Goal: Task Accomplishment & Management: Manage account settings

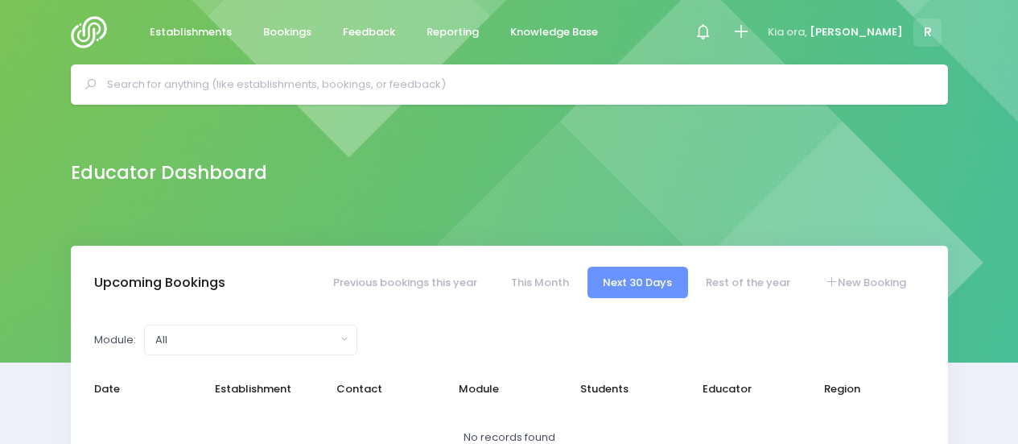
select select "5"
click at [292, 81] on input "text" at bounding box center [516, 84] width 819 height 24
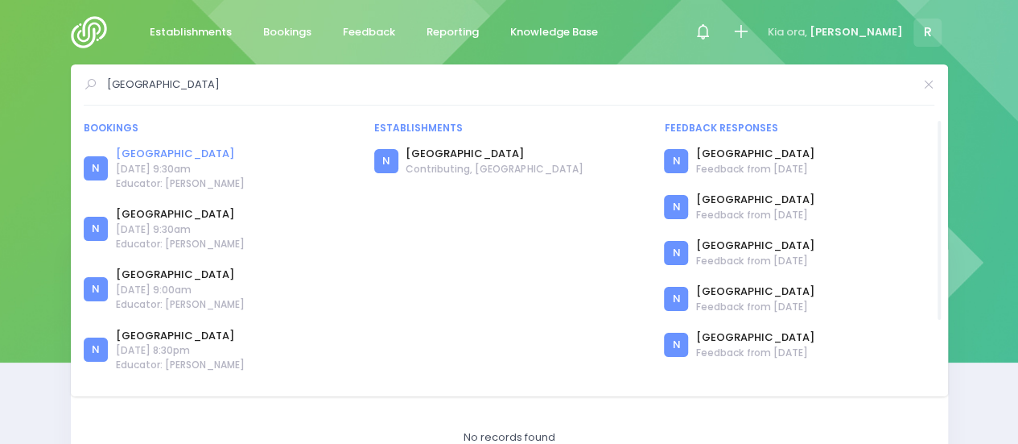
type input "elm park"
click at [168, 152] on link "[GEOGRAPHIC_DATA]" at bounding box center [180, 154] width 129 height 16
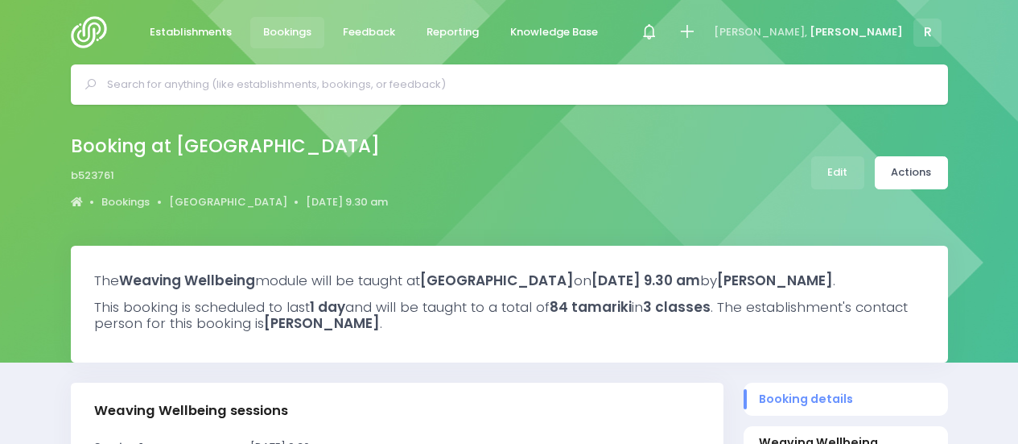
select select "5"
click at [837, 166] on link "Edit" at bounding box center [838, 172] width 53 height 33
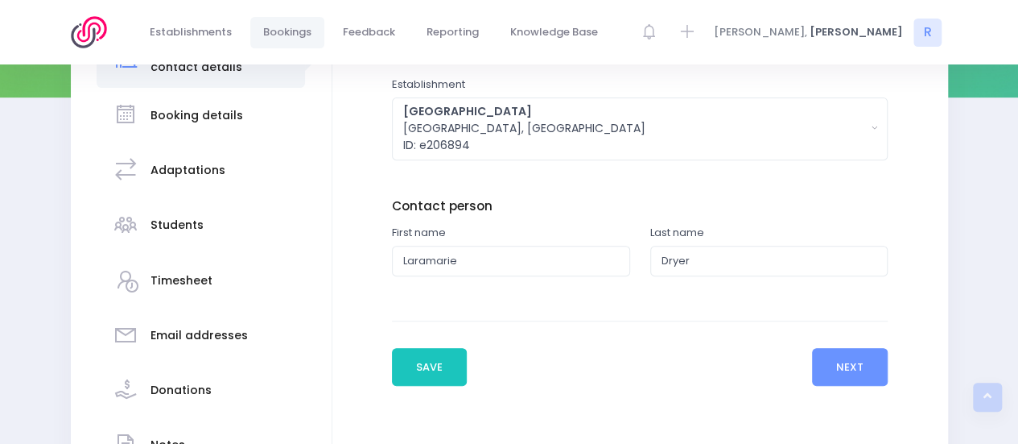
scroll to position [268, 0]
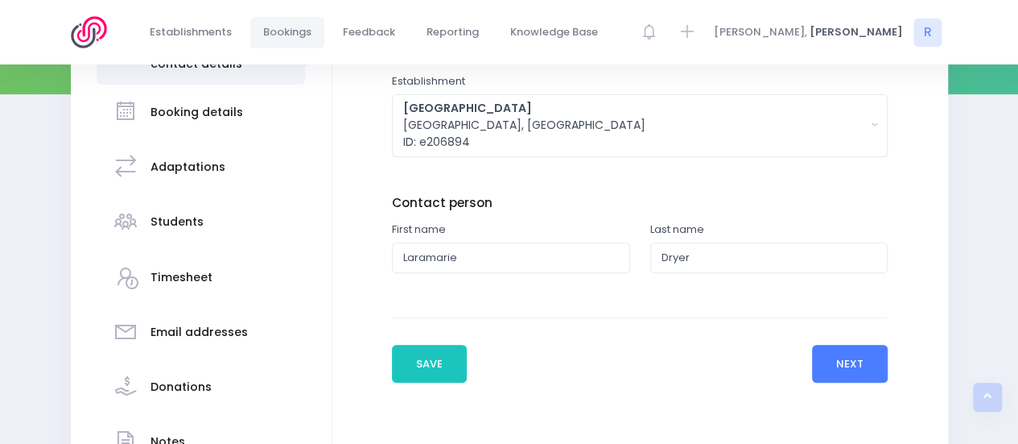
click at [852, 364] on button "Next" at bounding box center [850, 364] width 76 height 39
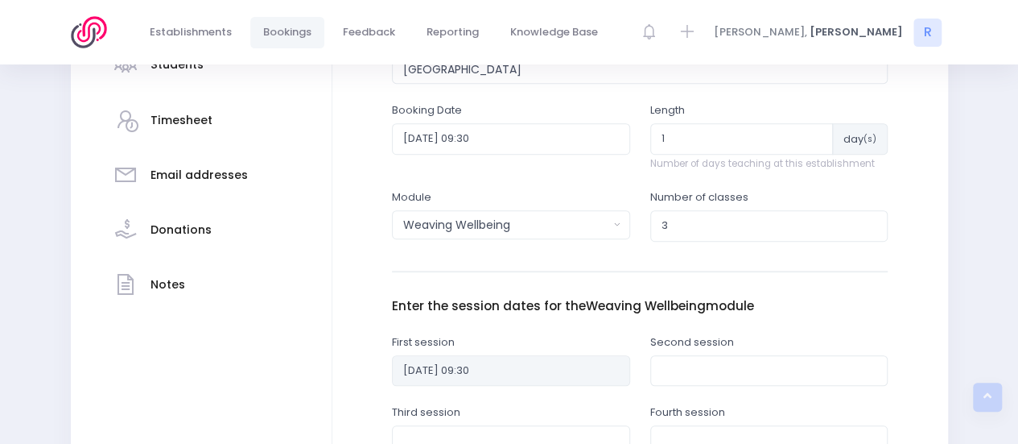
scroll to position [420, 0]
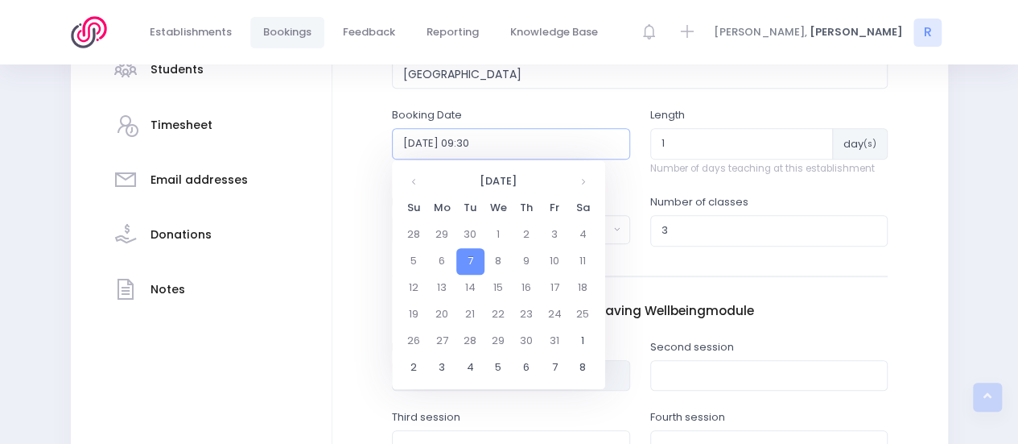
click at [491, 138] on input "2025-10-07 09:30" at bounding box center [511, 143] width 238 height 31
click at [531, 267] on td "9" at bounding box center [527, 261] width 28 height 27
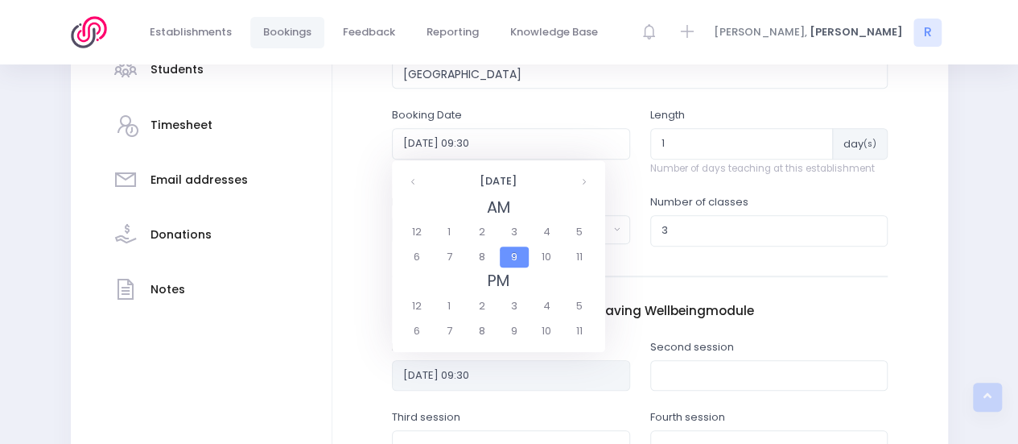
click at [517, 256] on span "9" at bounding box center [514, 256] width 28 height 21
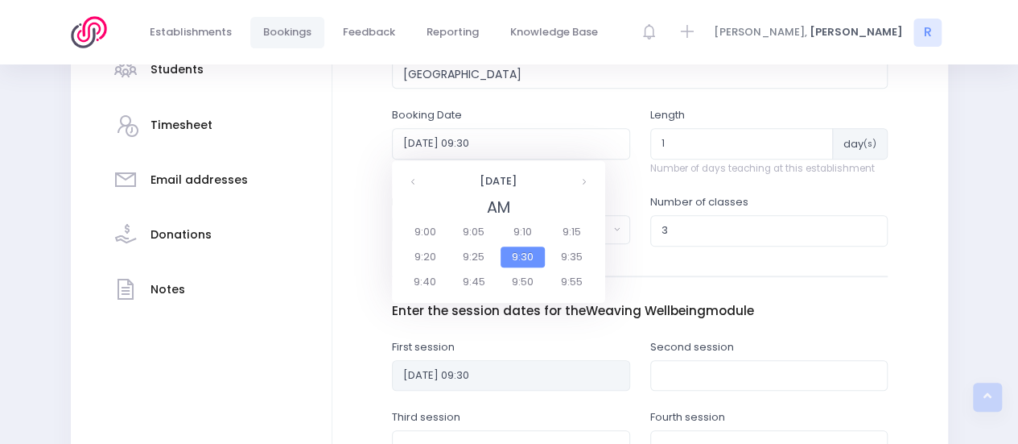
click at [517, 256] on span "9:30" at bounding box center [523, 256] width 45 height 21
type input "2025-10-09 09:30"
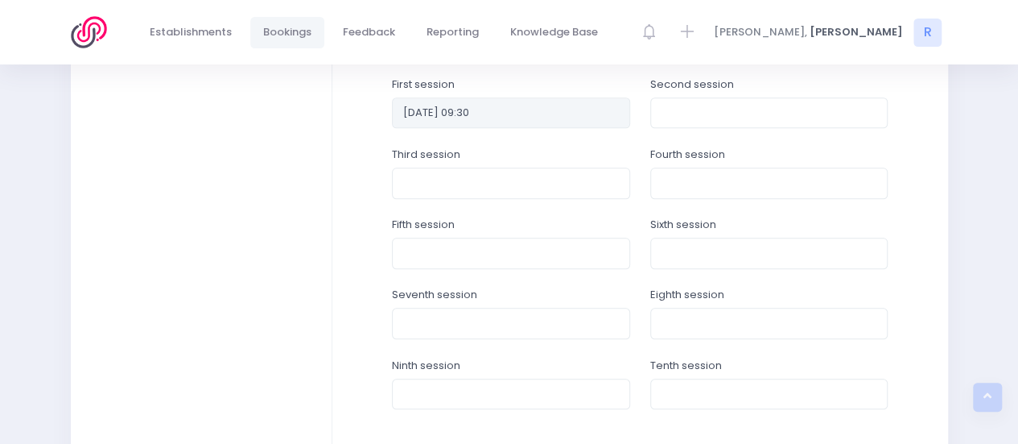
scroll to position [688, 0]
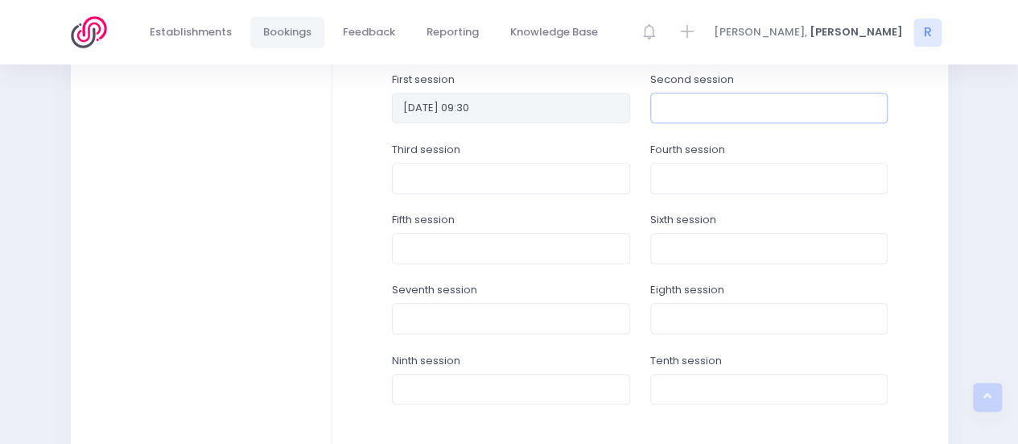
click at [708, 106] on input "text" at bounding box center [769, 108] width 238 height 31
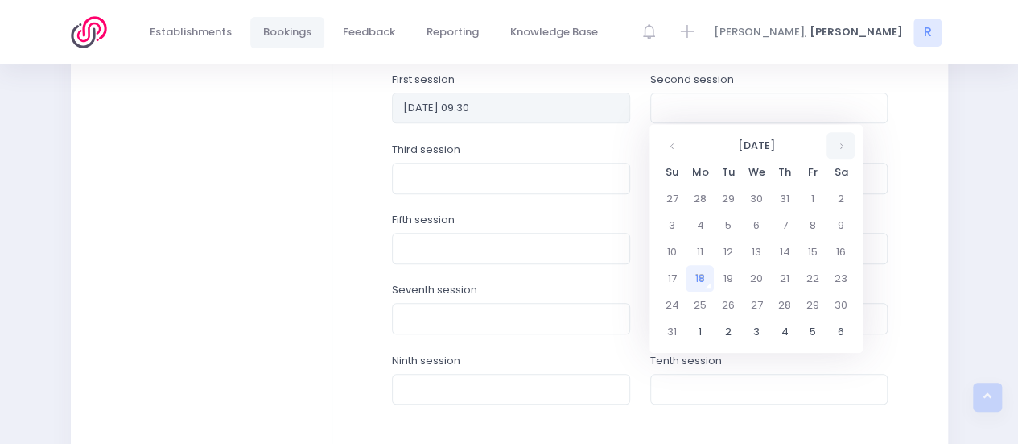
click at [834, 144] on th at bounding box center [841, 145] width 28 height 27
click at [784, 250] on td "16" at bounding box center [784, 251] width 28 height 27
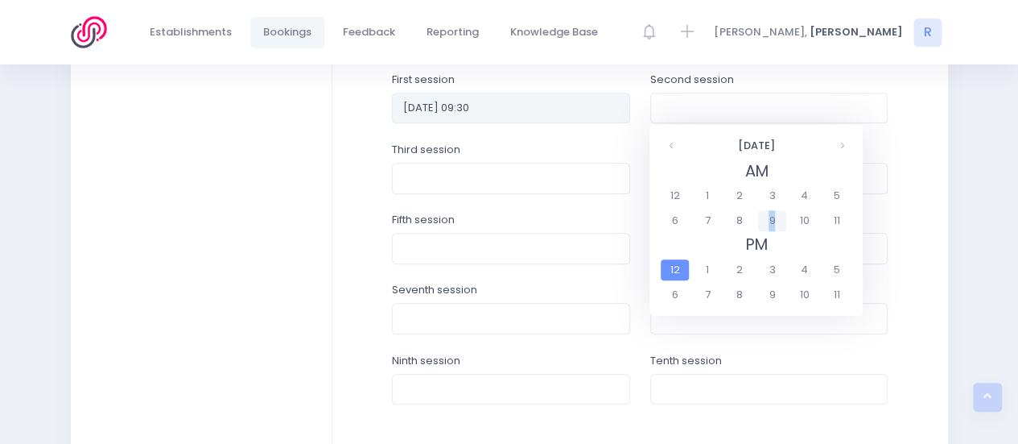
click at [772, 220] on span "9" at bounding box center [772, 220] width 28 height 21
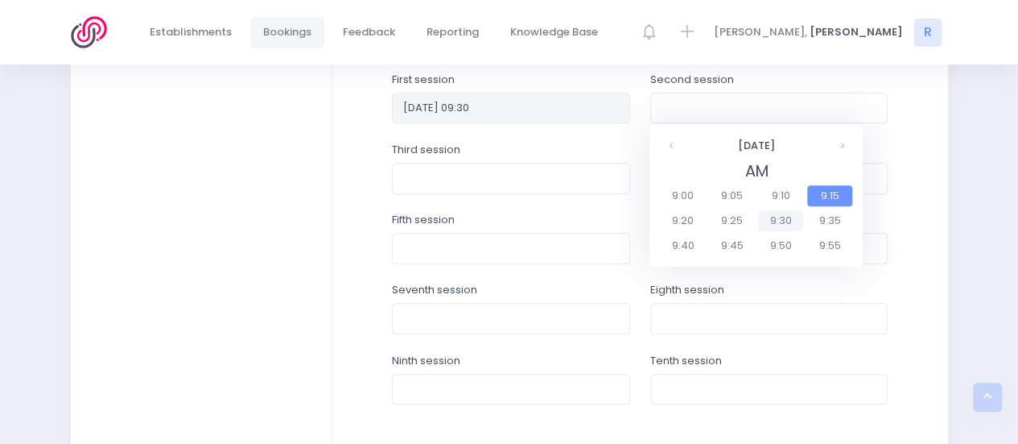
click at [773, 215] on span "9:30" at bounding box center [780, 220] width 45 height 21
type input "2025-10-16 09:30"
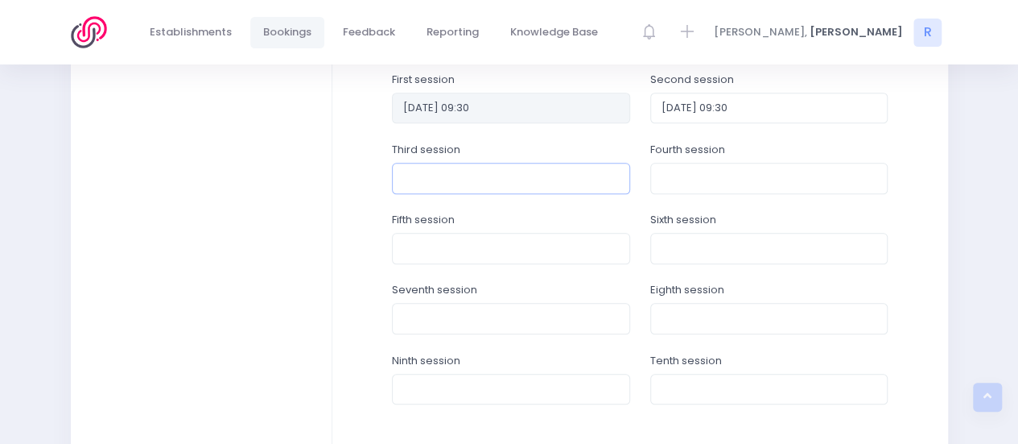
click at [520, 178] on input "text" at bounding box center [511, 178] width 238 height 31
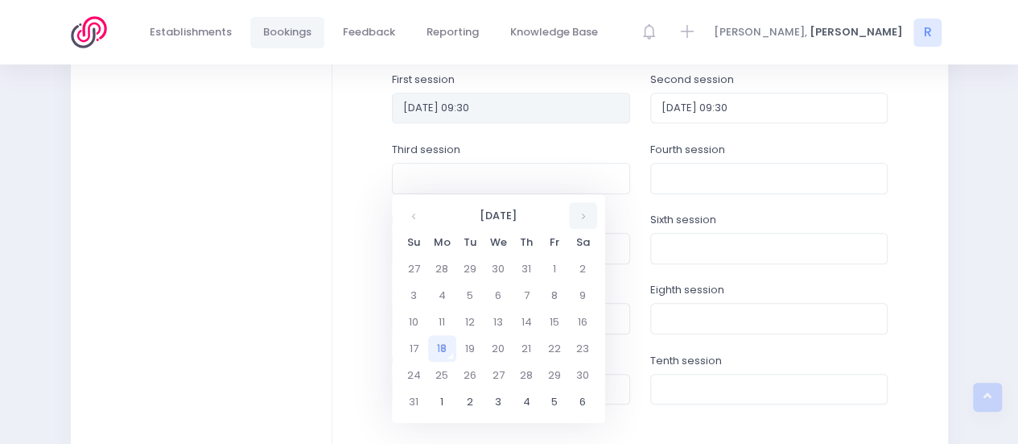
click at [582, 217] on th at bounding box center [583, 215] width 28 height 27
click at [525, 347] on td "23" at bounding box center [527, 348] width 28 height 27
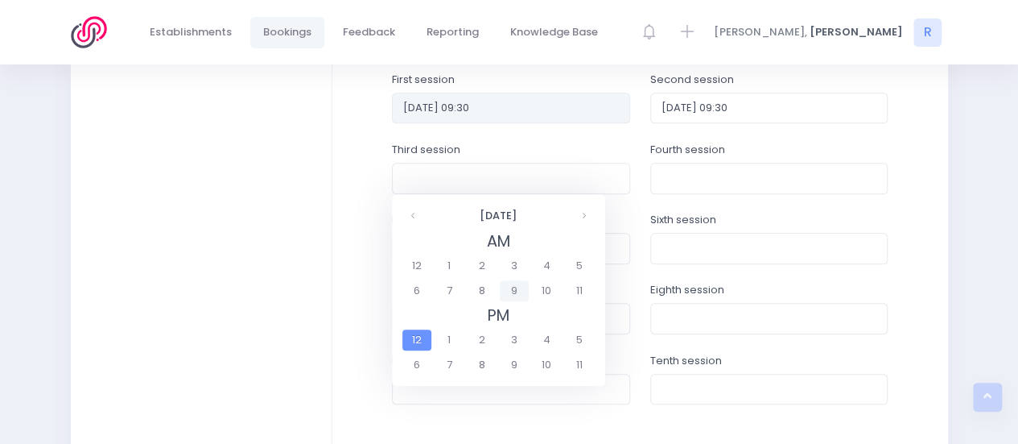
click at [523, 283] on span "9" at bounding box center [514, 290] width 28 height 21
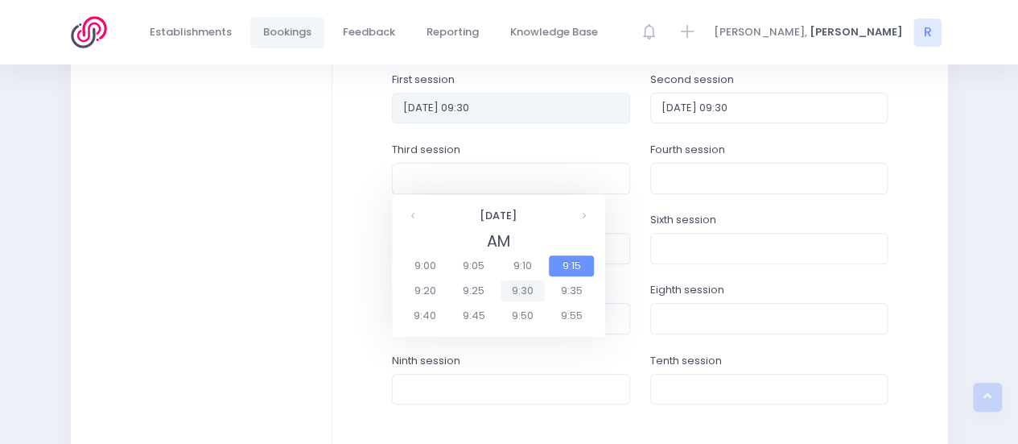
click at [527, 286] on span "9:30" at bounding box center [523, 290] width 45 height 21
type input "2025-10-23 09:30"
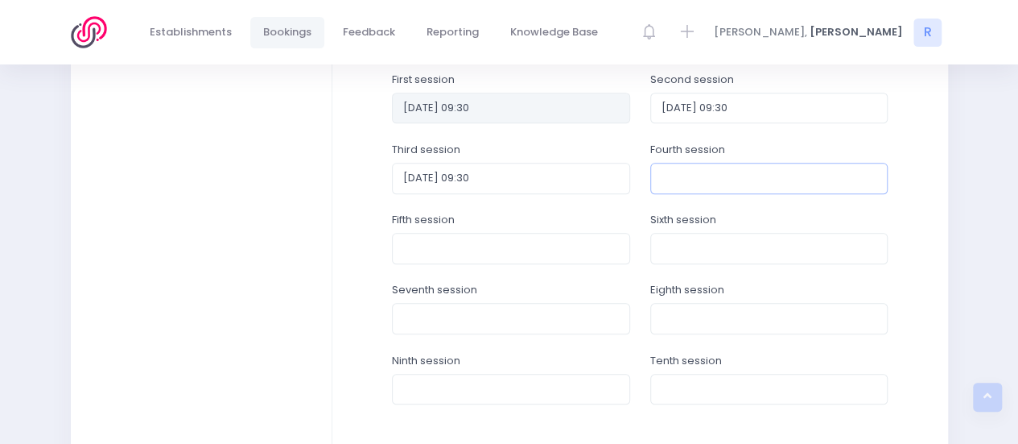
click at [696, 185] on input "text" at bounding box center [769, 178] width 238 height 31
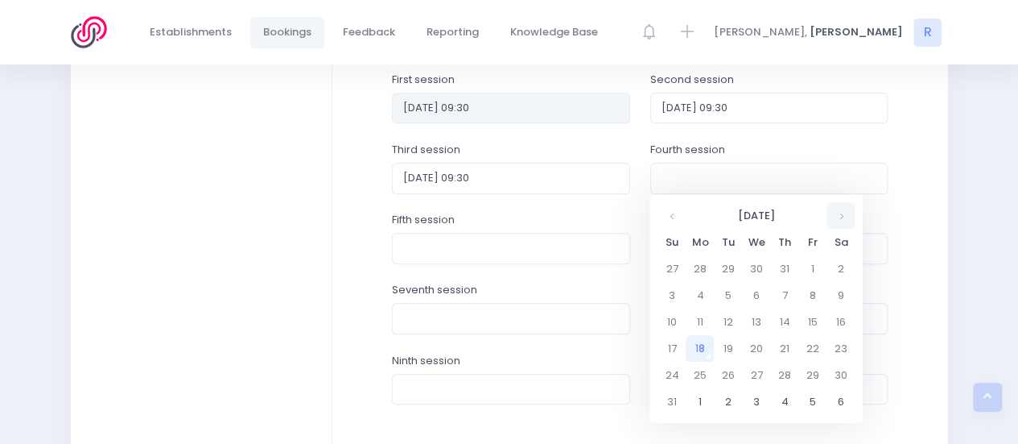
click at [842, 216] on th at bounding box center [841, 215] width 28 height 27
click at [785, 366] on td "30" at bounding box center [784, 374] width 28 height 27
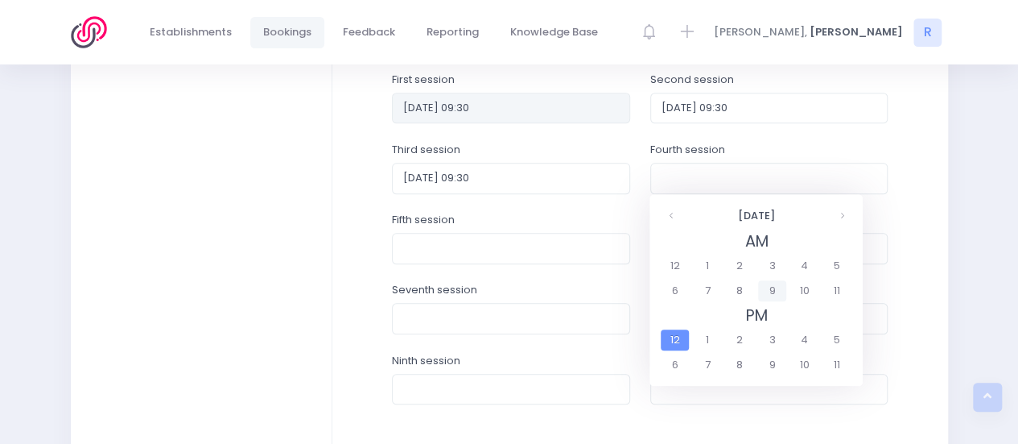
click at [771, 290] on span "9" at bounding box center [772, 290] width 28 height 21
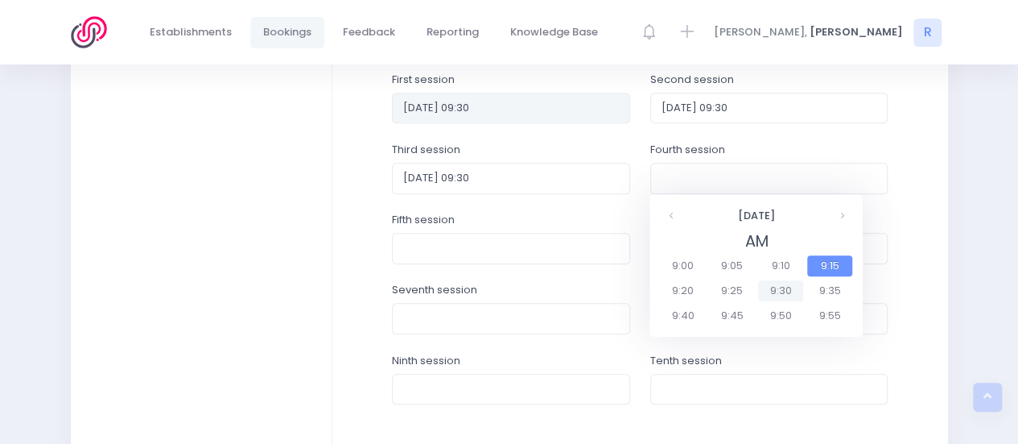
click at [773, 290] on span "9:30" at bounding box center [780, 290] width 45 height 21
type input "2025-10-30 09:30"
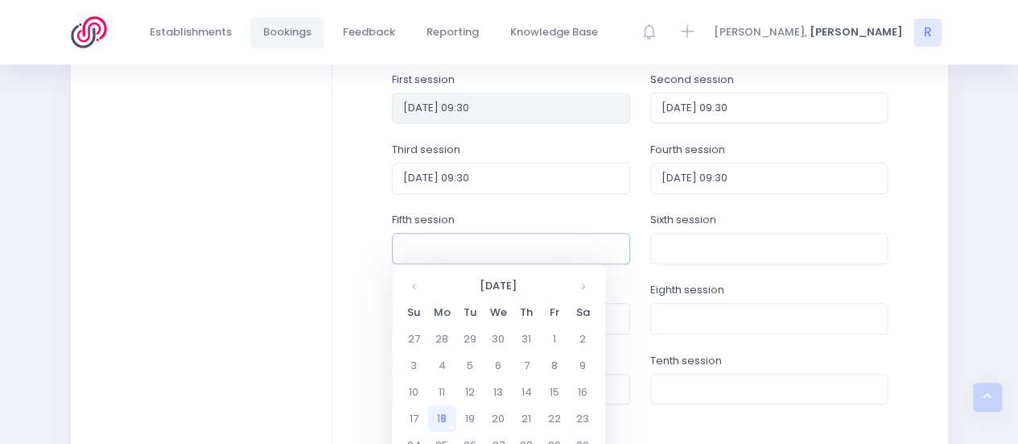
click at [492, 250] on input "text" at bounding box center [511, 248] width 238 height 31
click at [583, 278] on th at bounding box center [583, 285] width 28 height 27
click at [527, 361] on td "6" at bounding box center [527, 365] width 28 height 27
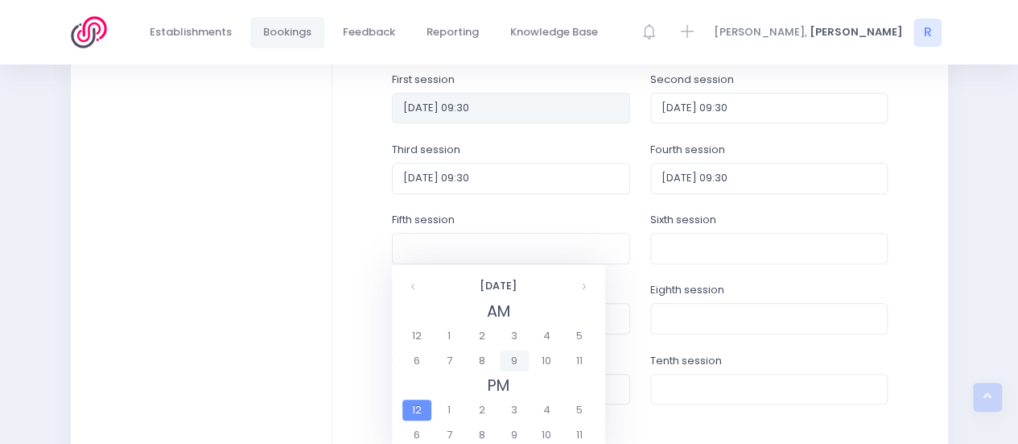
click at [525, 361] on span "9" at bounding box center [514, 360] width 28 height 21
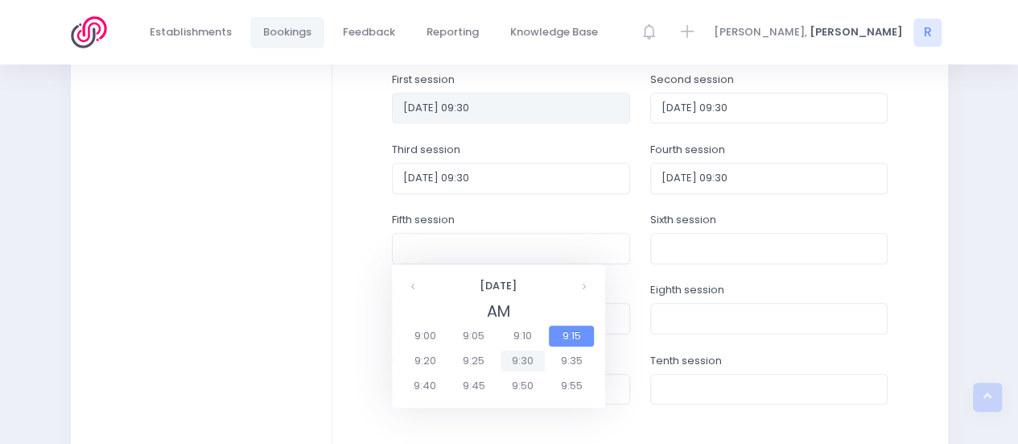
click at [514, 355] on span "9:30" at bounding box center [523, 360] width 45 height 21
type input "2025-11-06 09:30"
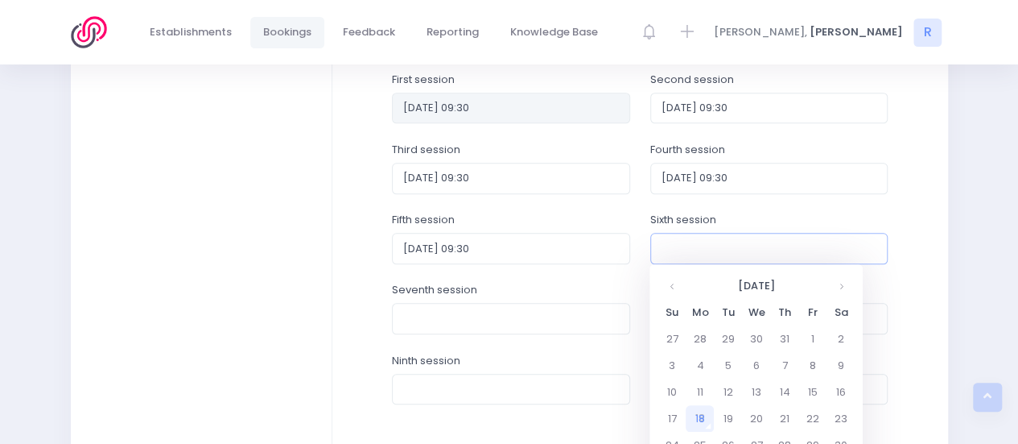
click at [736, 234] on input "text" at bounding box center [769, 248] width 238 height 31
click at [838, 283] on th at bounding box center [841, 285] width 28 height 27
click at [787, 399] on td "13" at bounding box center [784, 391] width 28 height 27
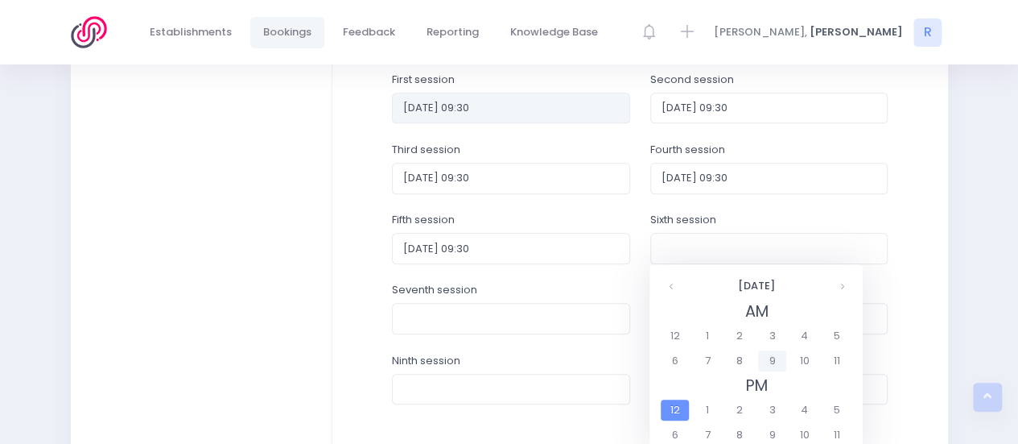
click at [774, 367] on span "9" at bounding box center [772, 360] width 28 height 21
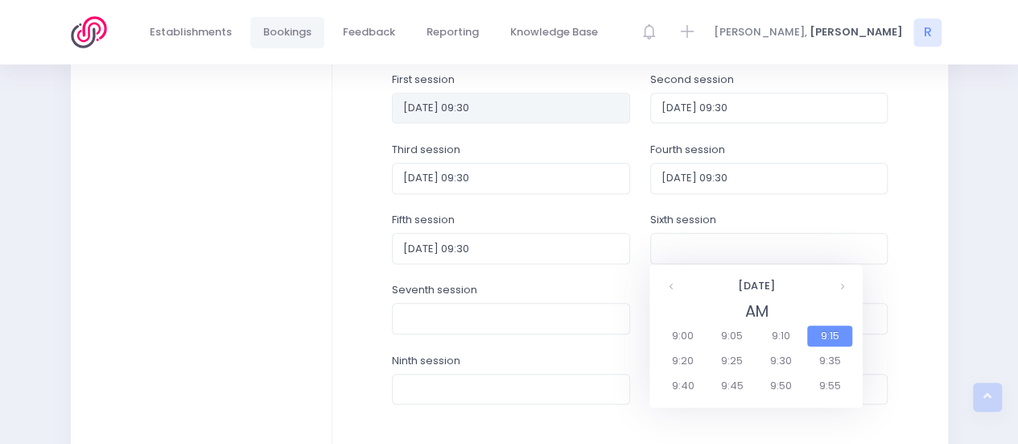
click at [774, 367] on span "9:30" at bounding box center [780, 360] width 45 height 21
type input "2025-11-13 09:30"
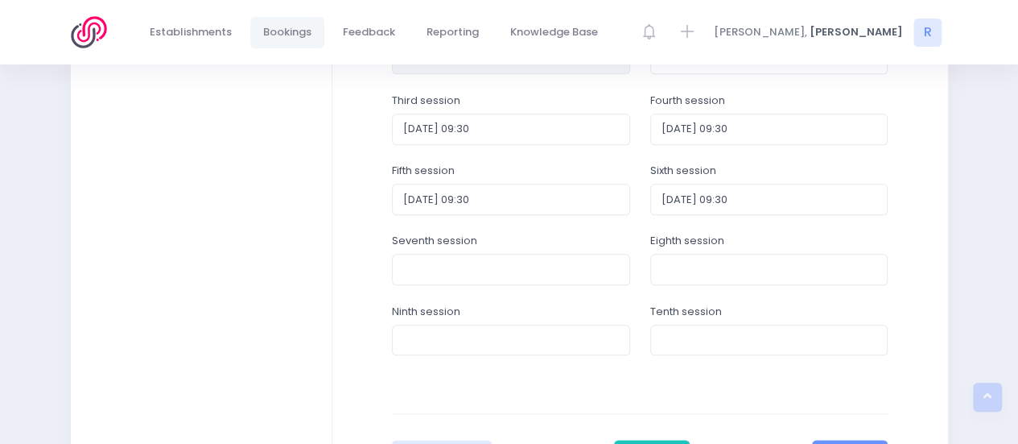
scroll to position [894, 0]
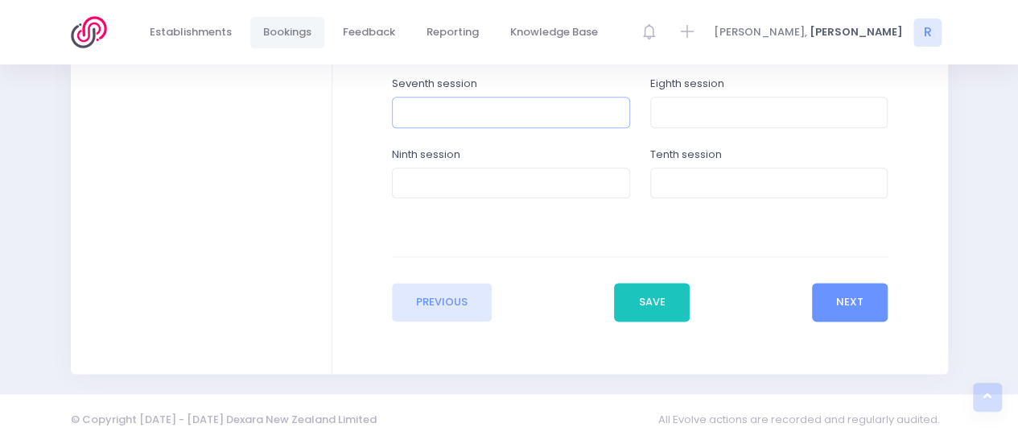
click at [477, 114] on input "text" at bounding box center [511, 112] width 238 height 31
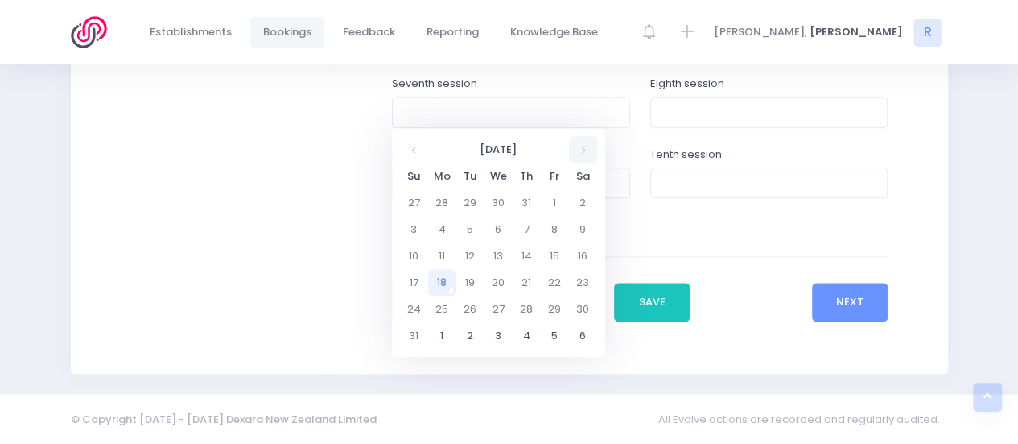
click at [586, 152] on th at bounding box center [583, 149] width 28 height 27
click at [530, 281] on td "20" at bounding box center [527, 282] width 28 height 27
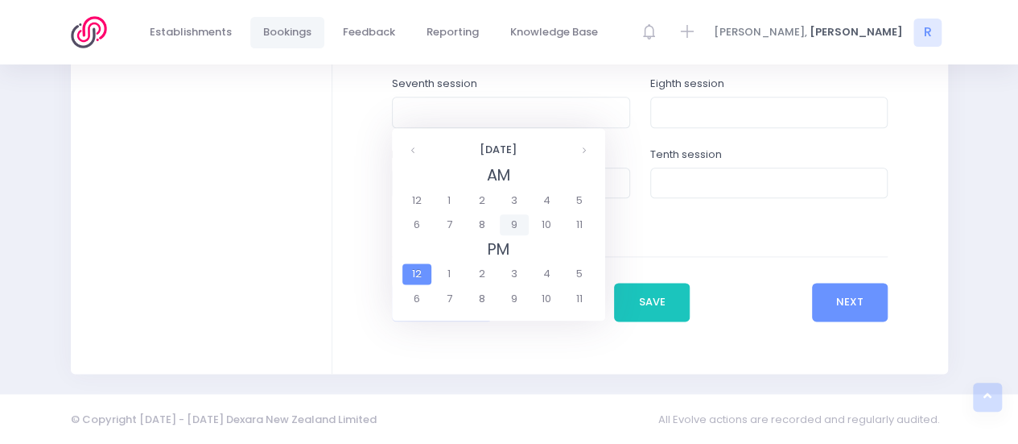
click at [510, 227] on span "9" at bounding box center [514, 224] width 28 height 21
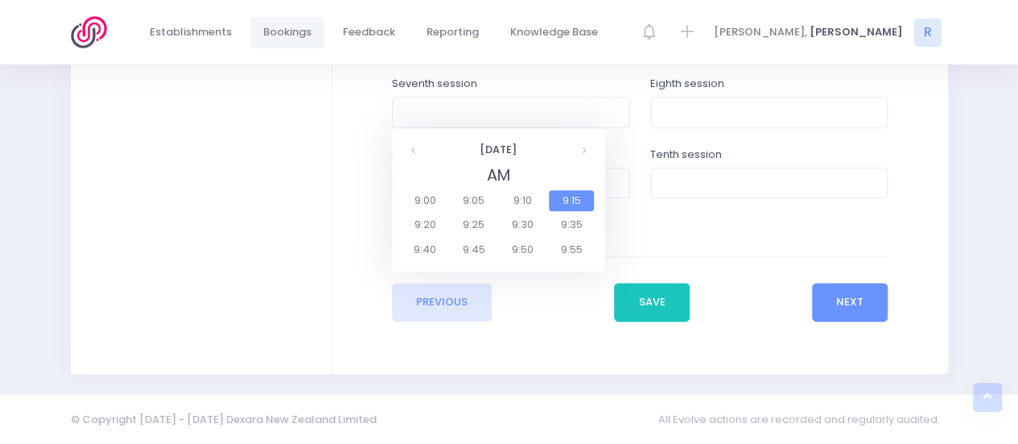
click at [510, 227] on span "9:30" at bounding box center [523, 224] width 45 height 21
type input "2025-11-20 09:30"
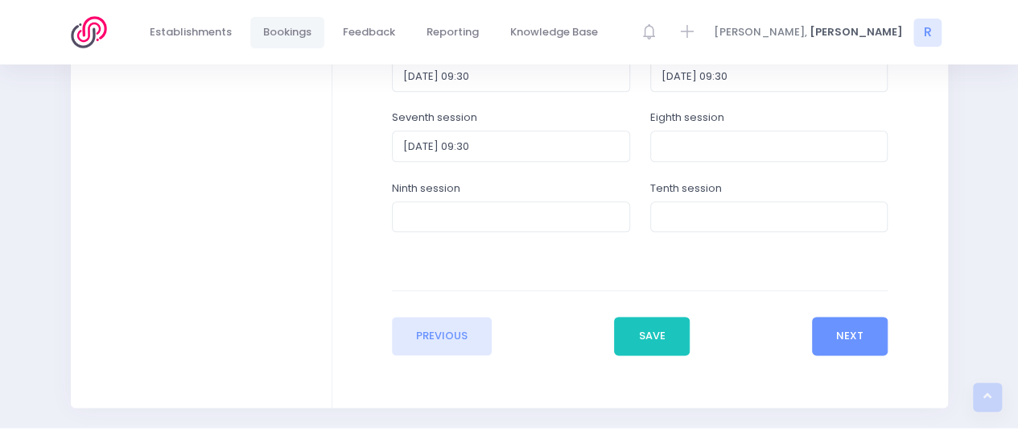
scroll to position [863, 0]
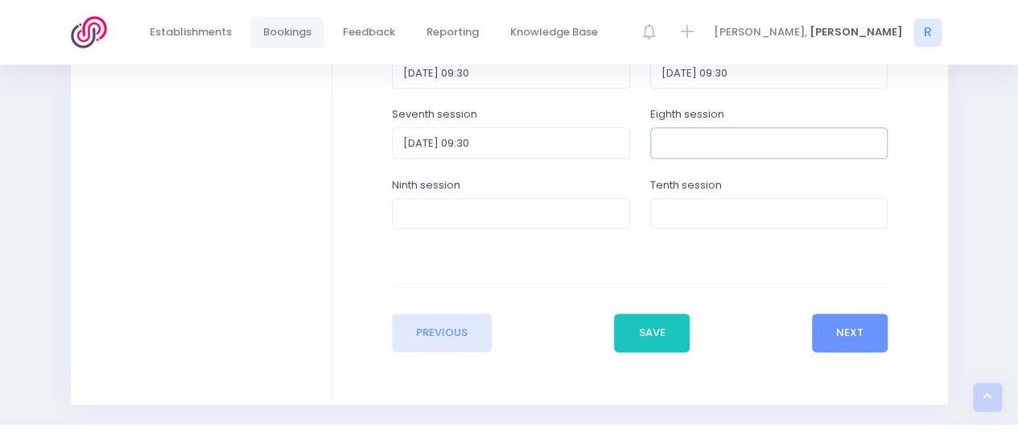
click at [778, 128] on input "text" at bounding box center [769, 142] width 238 height 31
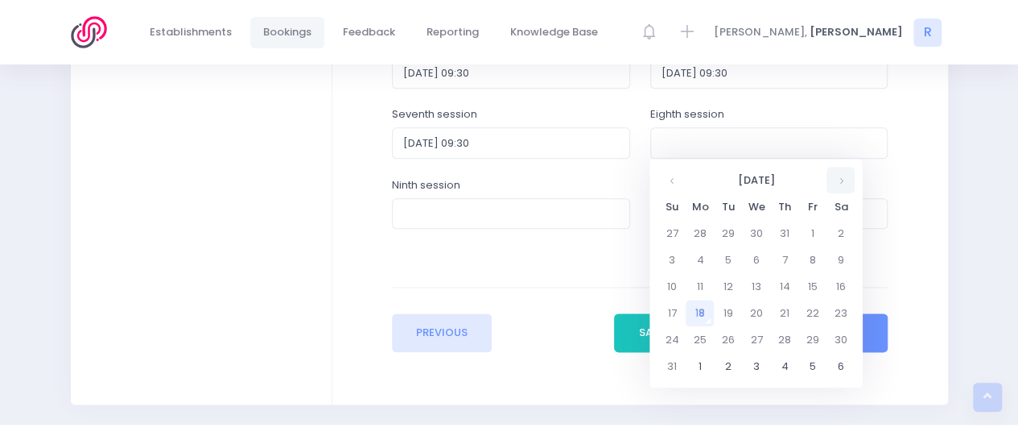
click at [846, 180] on th at bounding box center [841, 180] width 28 height 27
click at [794, 341] on td "27" at bounding box center [784, 339] width 28 height 27
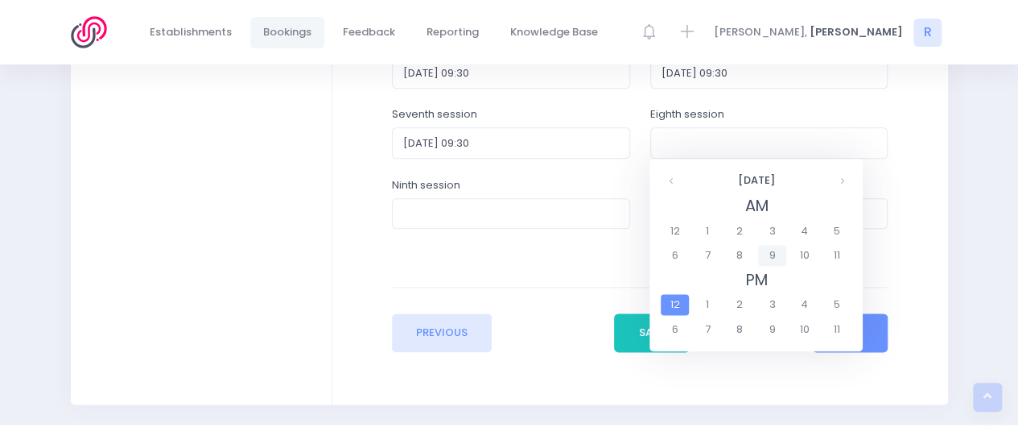
click at [776, 256] on span "9" at bounding box center [772, 255] width 28 height 21
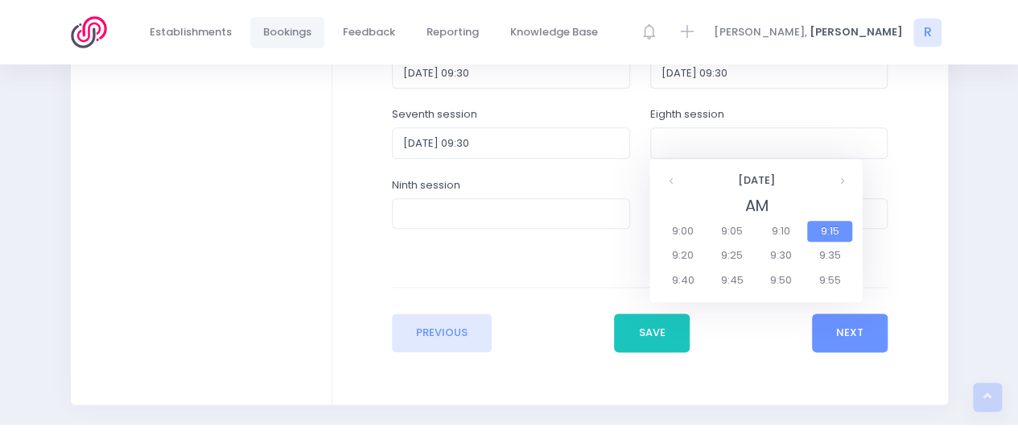
click at [776, 256] on span "9:30" at bounding box center [780, 255] width 45 height 21
type input "2025-11-27 09:30"
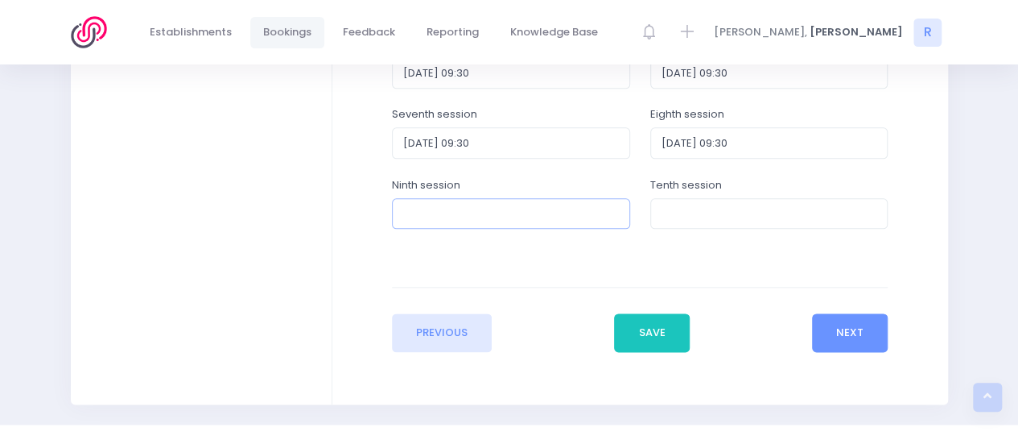
click at [517, 213] on input "text" at bounding box center [511, 213] width 238 height 31
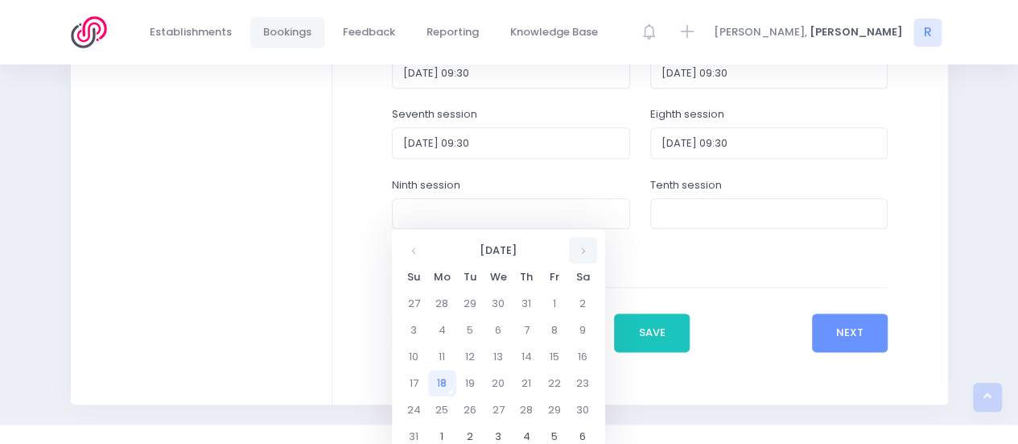
click at [587, 252] on th at bounding box center [583, 250] width 28 height 27
click at [586, 252] on th at bounding box center [583, 250] width 28 height 27
click at [530, 298] on td "4" at bounding box center [527, 303] width 28 height 27
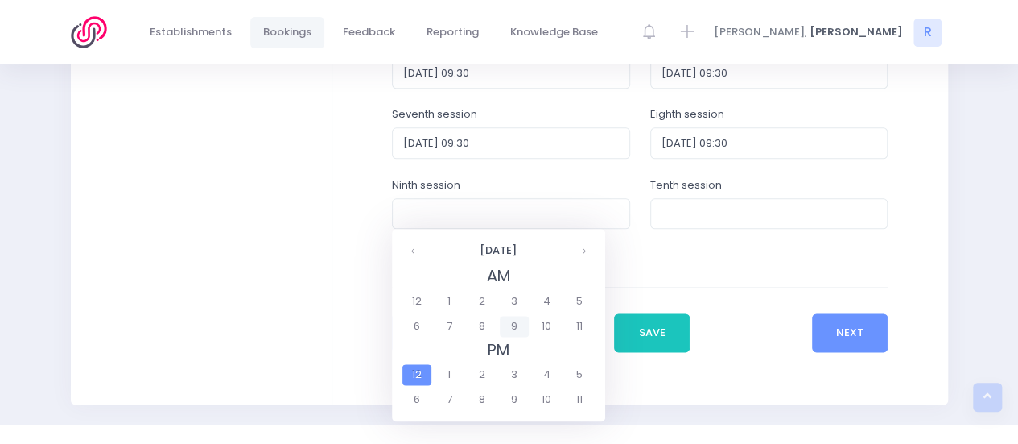
click at [516, 320] on span "9" at bounding box center [514, 326] width 28 height 21
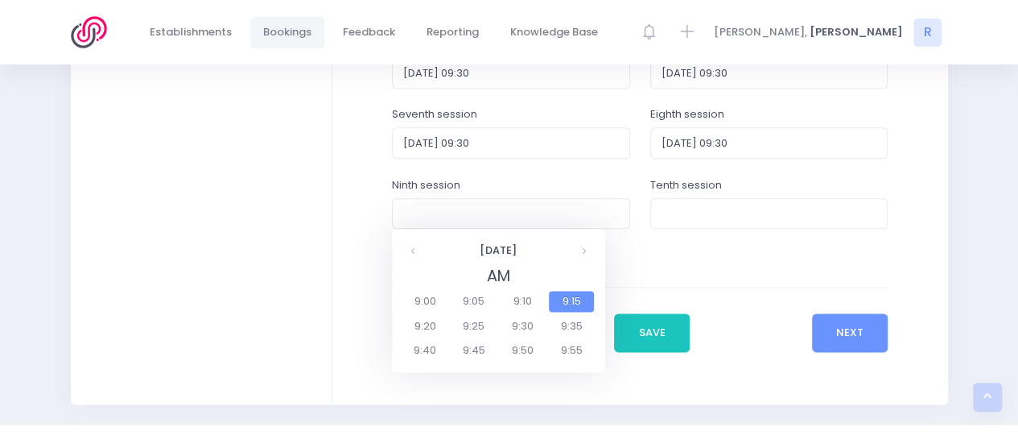
click at [517, 323] on span "9:30" at bounding box center [523, 326] width 45 height 21
type input "2025-12-04 09:30"
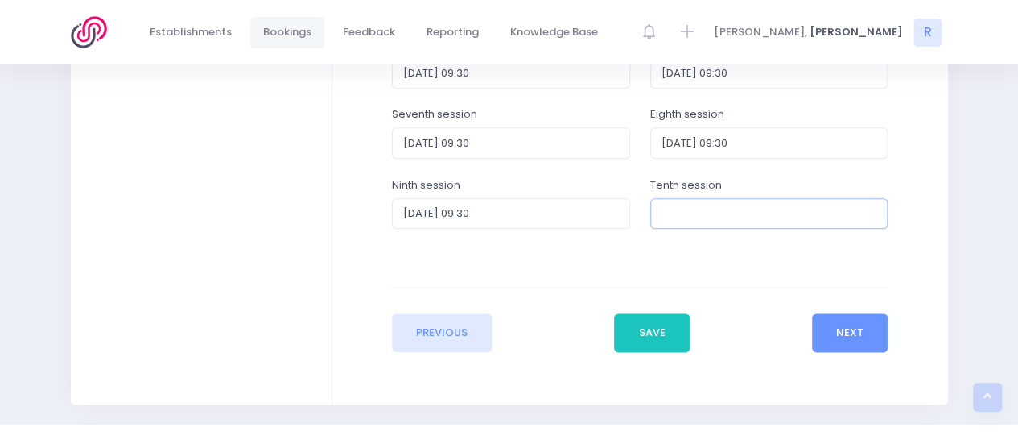
click at [713, 210] on input "text" at bounding box center [769, 213] width 238 height 31
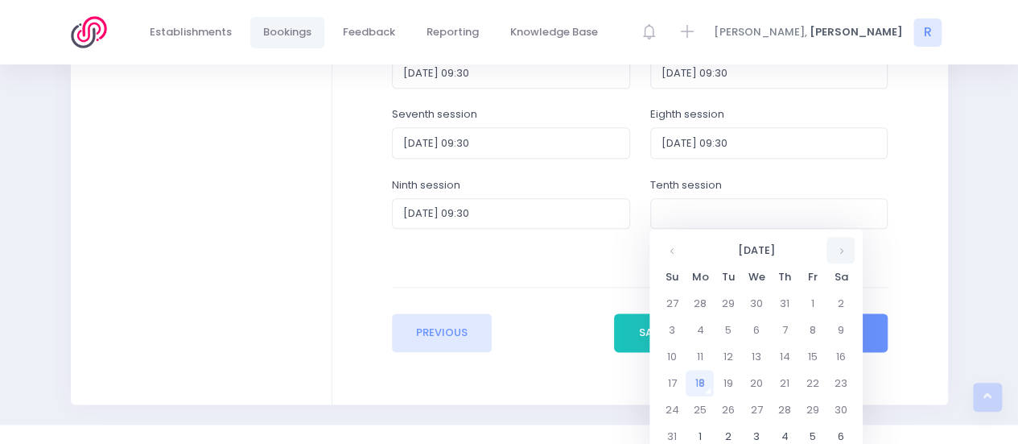
click at [848, 252] on th at bounding box center [841, 250] width 28 height 27
click at [792, 313] on td "4" at bounding box center [784, 303] width 28 height 27
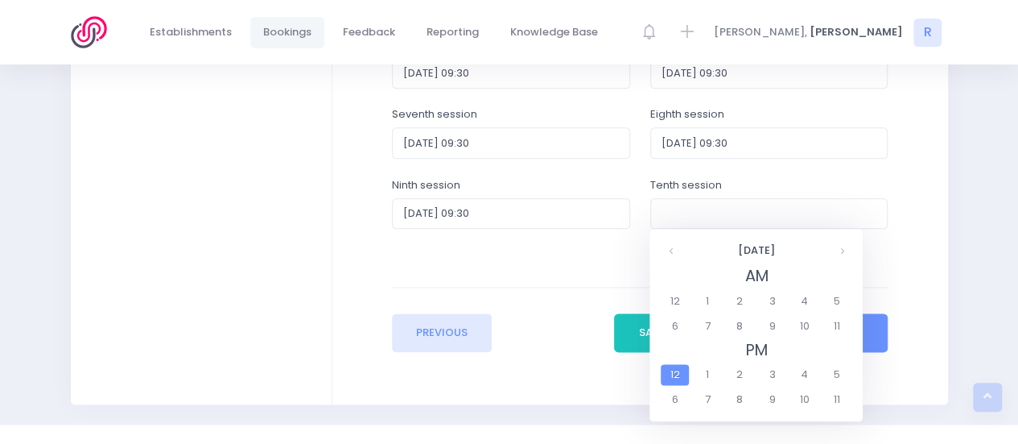
click at [683, 373] on span "12" at bounding box center [675, 374] width 28 height 21
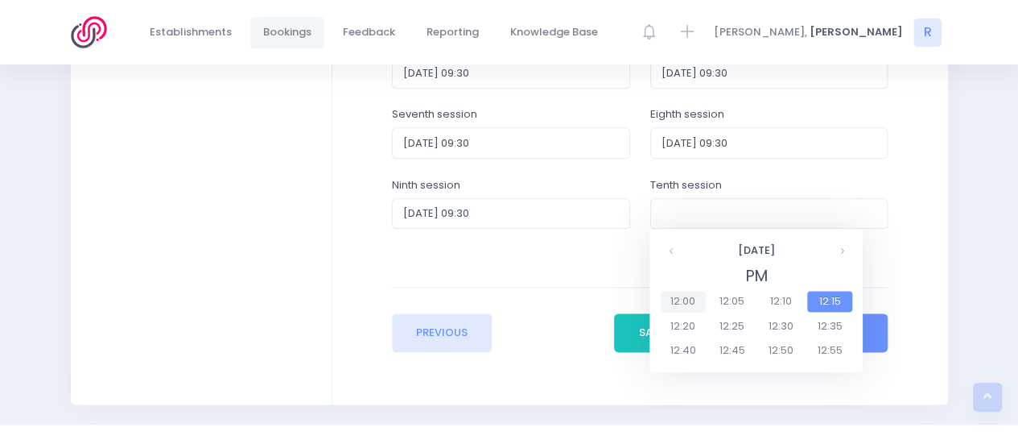
click at [684, 302] on span "12:00" at bounding box center [683, 301] width 45 height 21
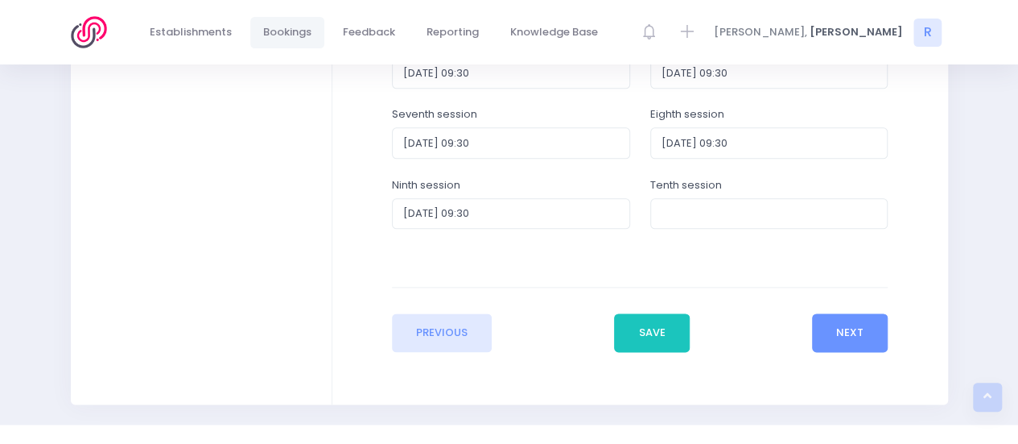
type input "2025-12-04 12:00"
click at [646, 341] on button "Save" at bounding box center [652, 332] width 76 height 39
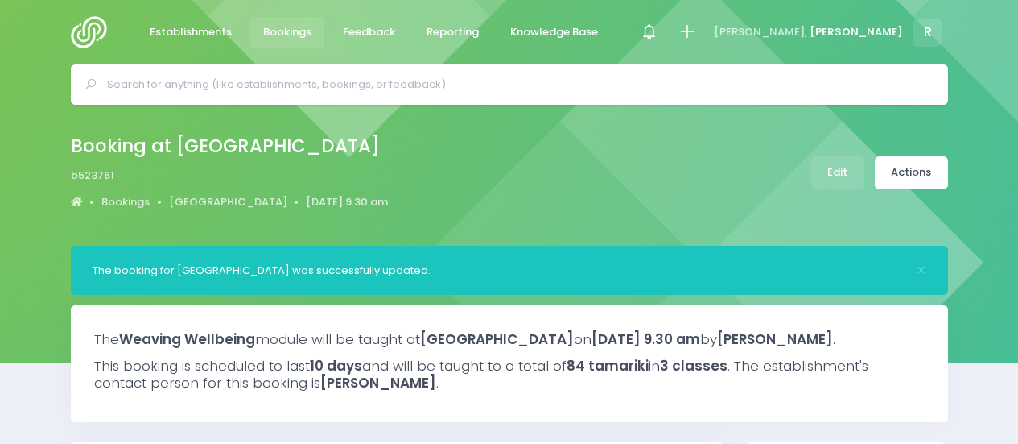
select select "5"
click at [206, 83] on input "text" at bounding box center [516, 84] width 819 height 24
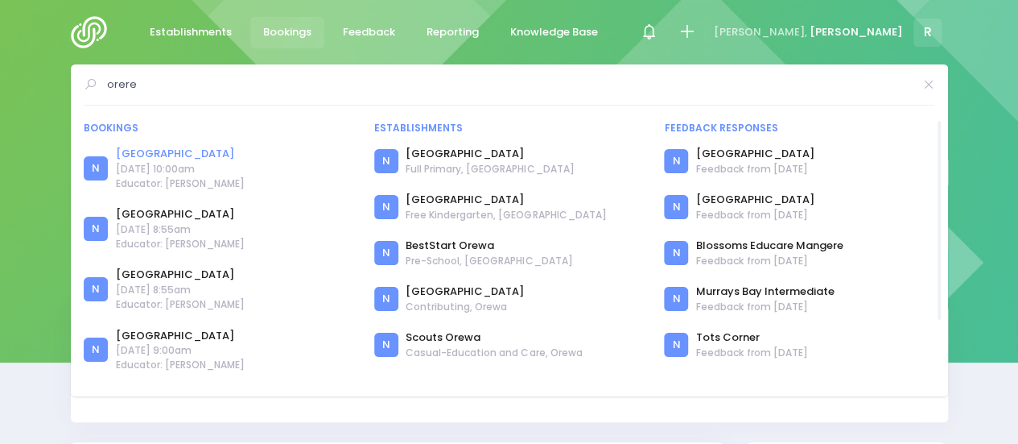
type input "orere"
click at [158, 151] on link "[GEOGRAPHIC_DATA]" at bounding box center [180, 154] width 129 height 16
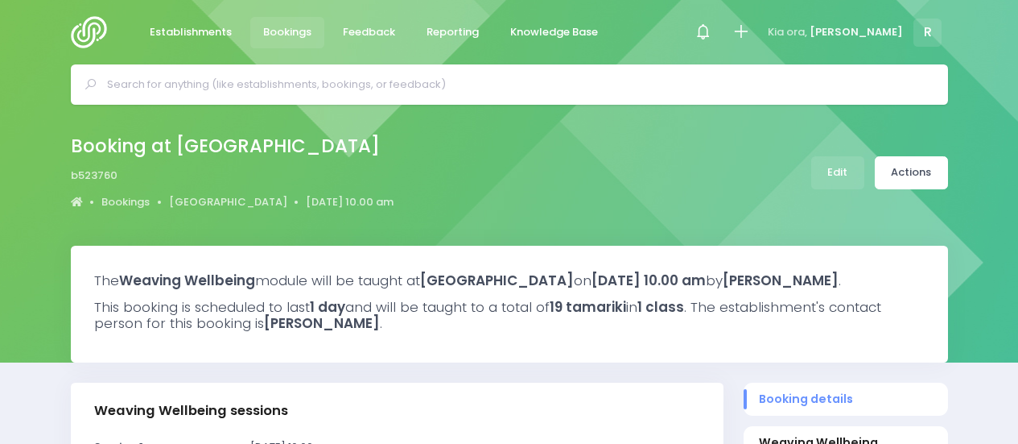
select select "5"
click at [846, 176] on link "Edit" at bounding box center [838, 172] width 53 height 33
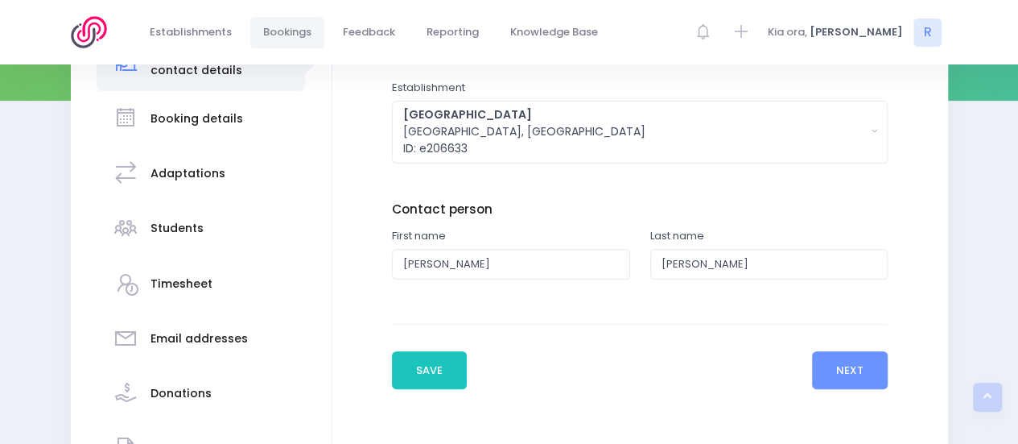
scroll to position [265, 0]
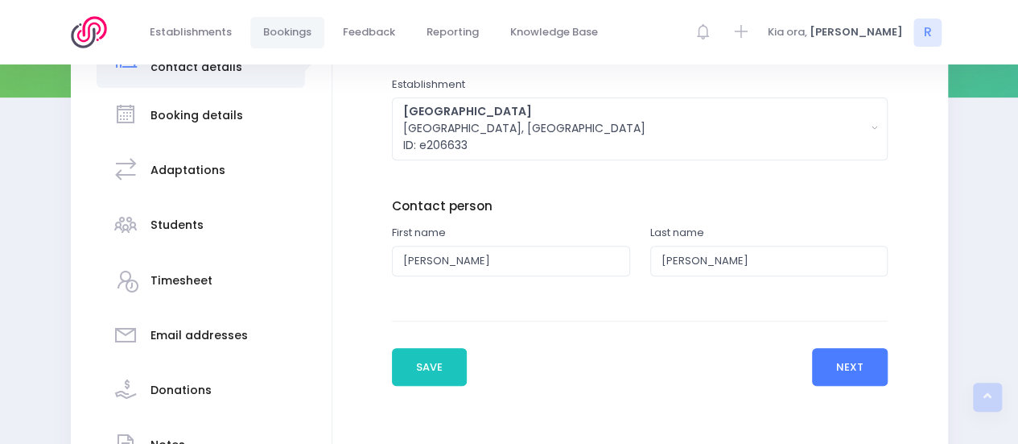
click at [831, 360] on button "Next" at bounding box center [850, 367] width 76 height 39
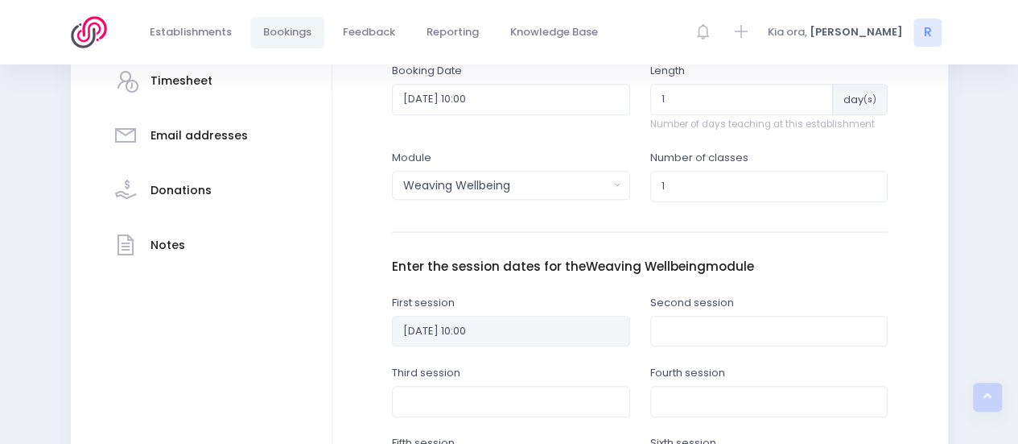
scroll to position [419, 0]
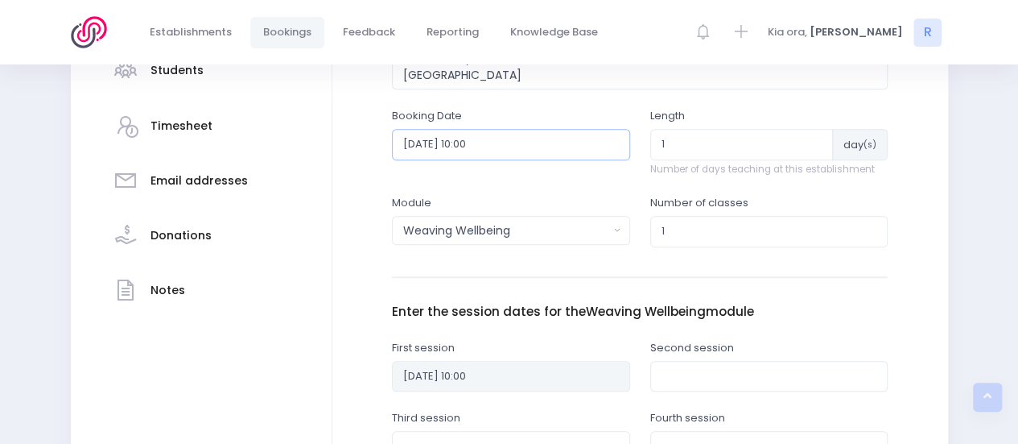
click at [501, 145] on input "2025-10-06 10:00" at bounding box center [511, 144] width 238 height 31
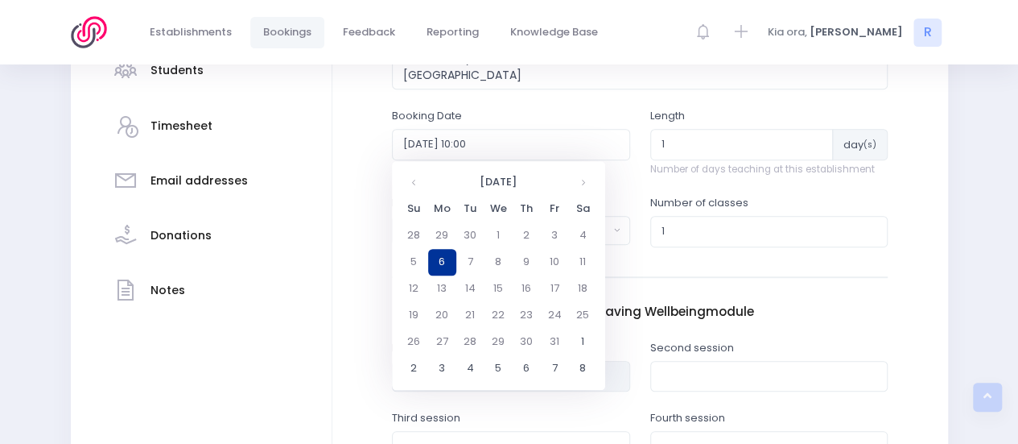
click at [440, 265] on td "6" at bounding box center [442, 262] width 28 height 27
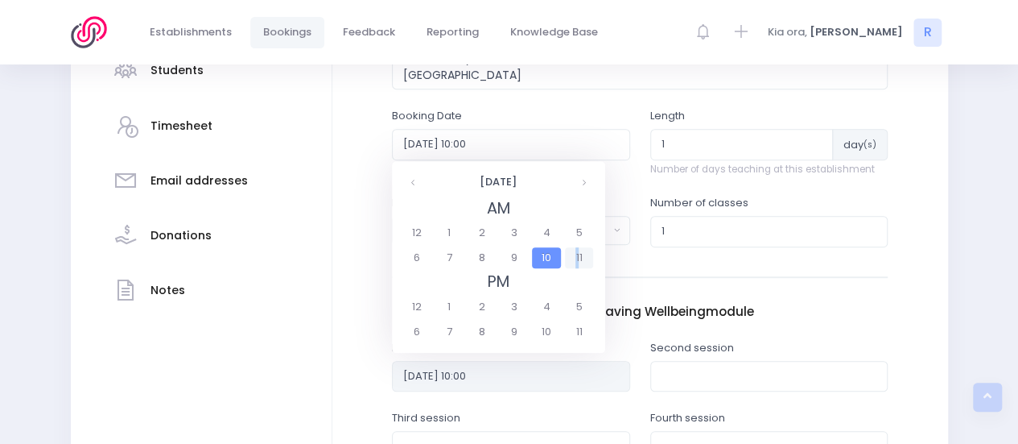
click at [579, 258] on span "11" at bounding box center [579, 257] width 28 height 21
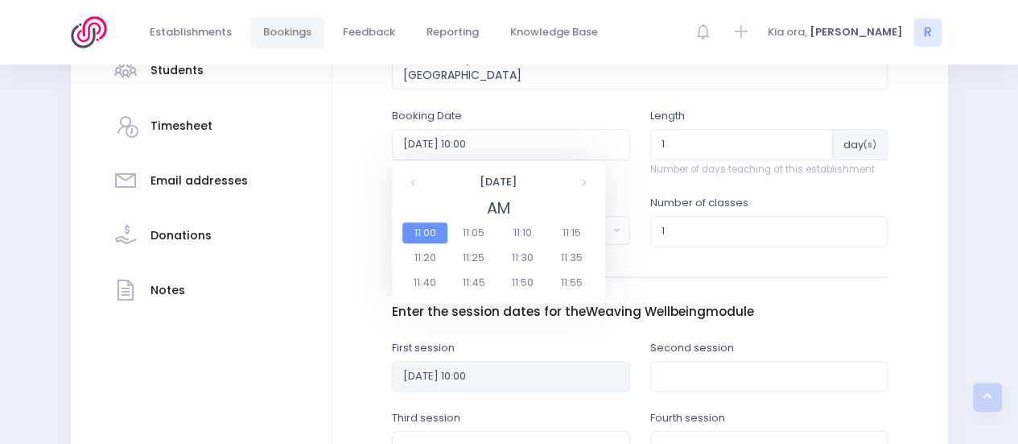
click at [579, 258] on span "11:35" at bounding box center [571, 257] width 45 height 21
type input "2025-10-06 11:35"
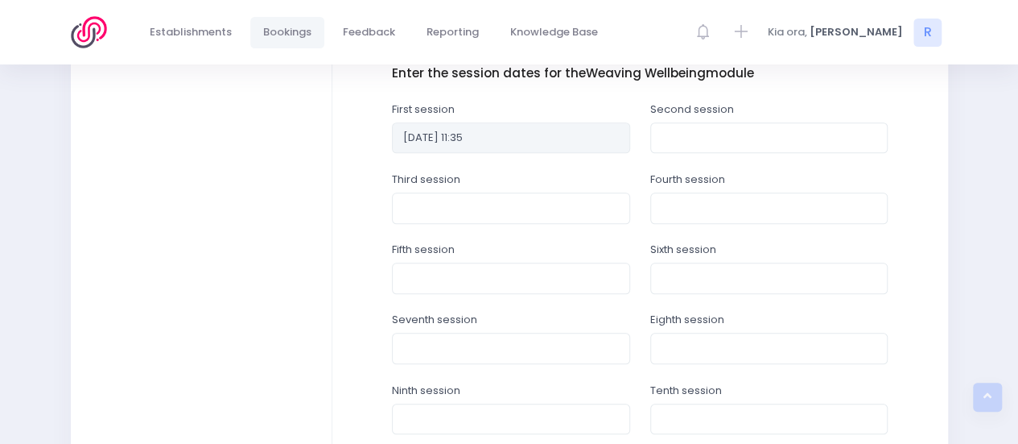
scroll to position [671, 0]
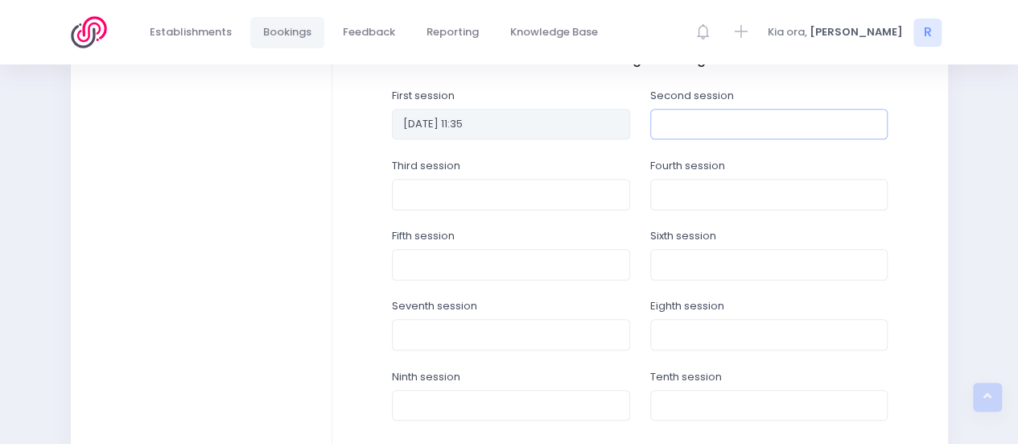
click at [754, 117] on input "text" at bounding box center [769, 124] width 238 height 31
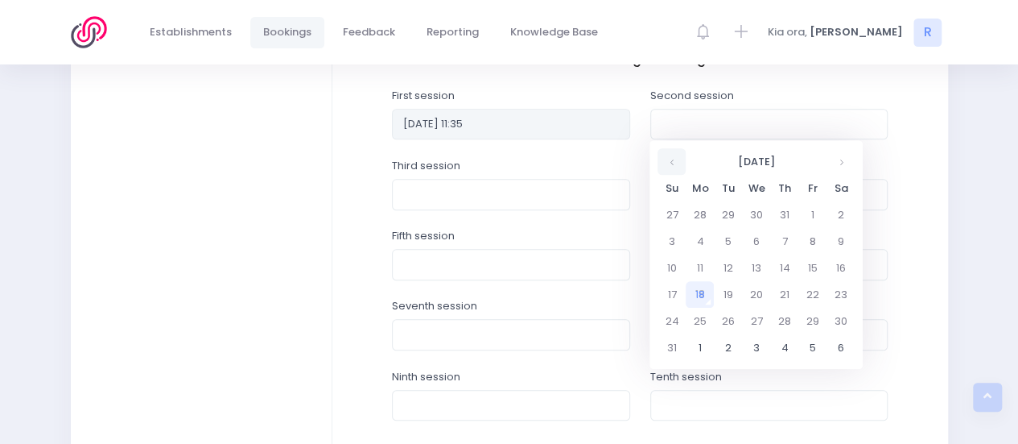
click at [675, 158] on th at bounding box center [672, 161] width 28 height 27
click at [849, 163] on th at bounding box center [841, 161] width 28 height 27
click at [703, 264] on td "13" at bounding box center [700, 267] width 28 height 27
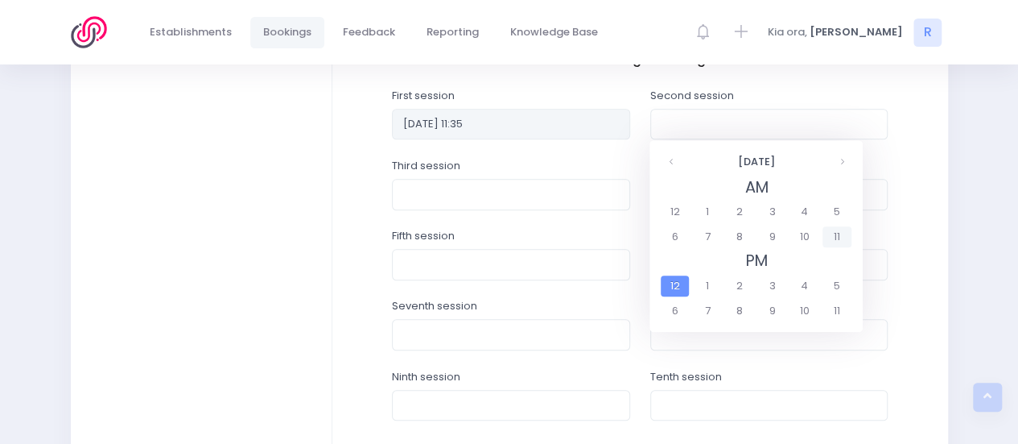
click at [837, 233] on span "11" at bounding box center [837, 236] width 28 height 21
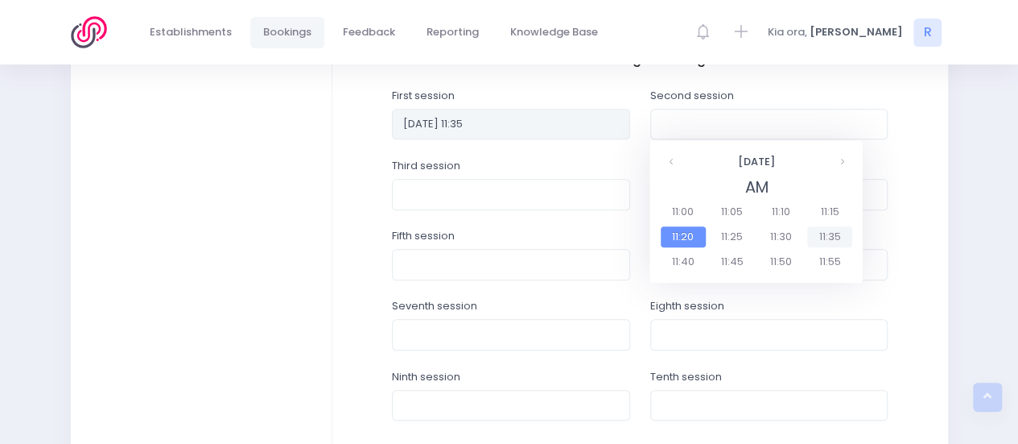
click at [821, 232] on span "11:35" at bounding box center [829, 236] width 45 height 21
type input "2025-10-13 11:35"
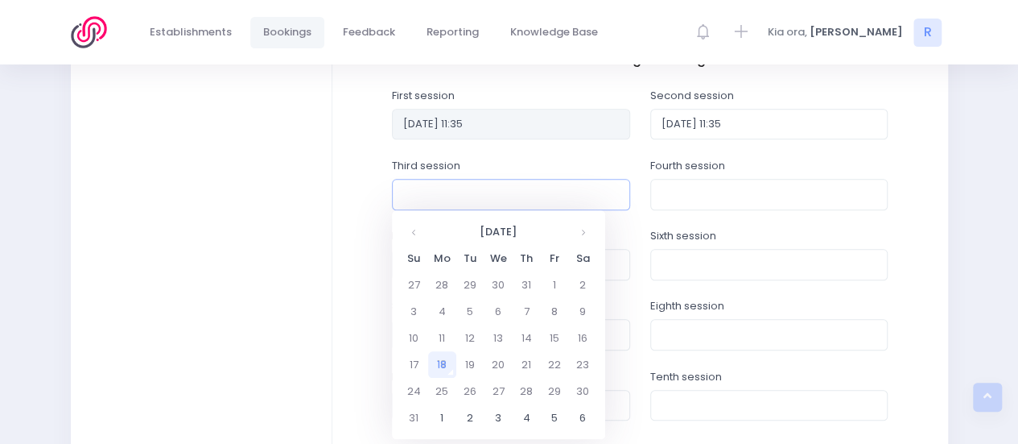
click at [483, 194] on input "text" at bounding box center [511, 194] width 238 height 31
click at [411, 226] on th at bounding box center [414, 231] width 28 height 27
click at [584, 231] on th at bounding box center [583, 231] width 28 height 27
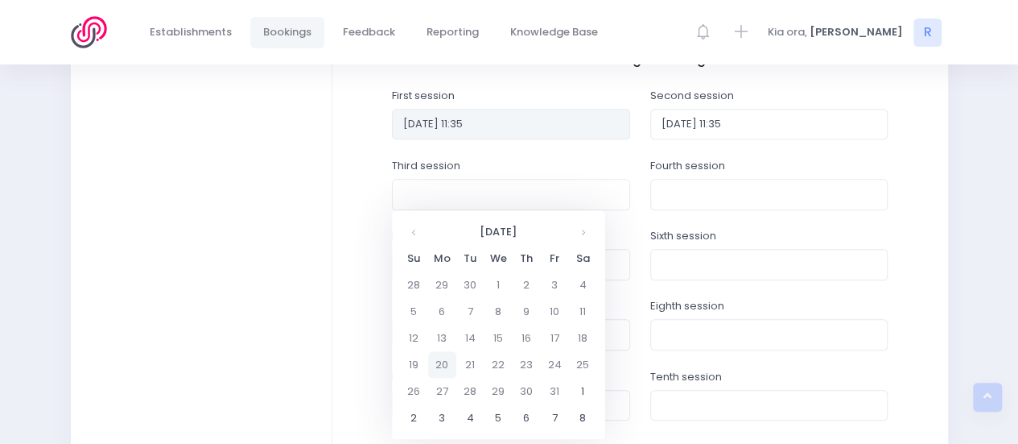
click at [438, 366] on td "20" at bounding box center [442, 364] width 28 height 27
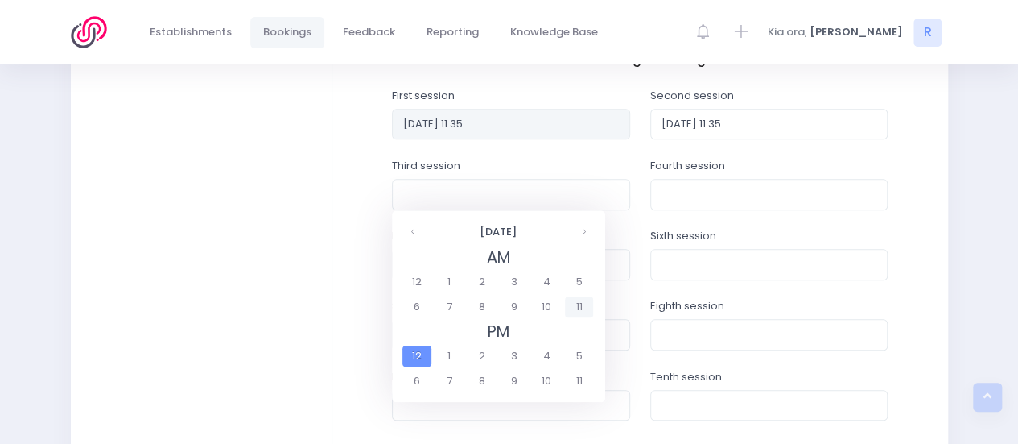
click at [583, 303] on span "11" at bounding box center [579, 306] width 28 height 21
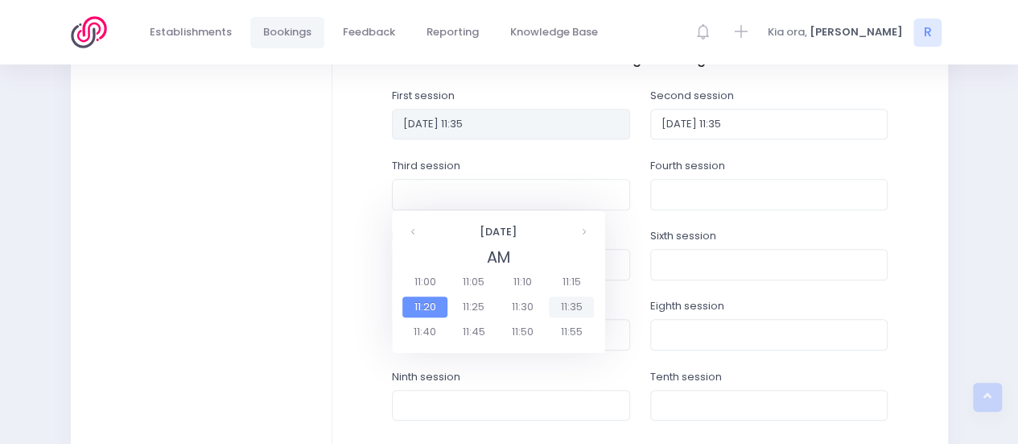
click at [574, 296] on span "11:35" at bounding box center [571, 306] width 45 height 21
type input "2025-10-20 11:35"
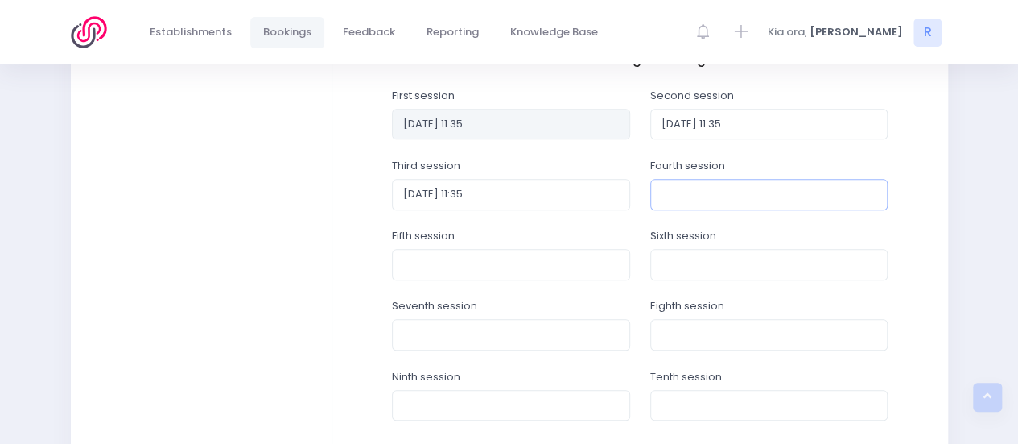
click at [696, 191] on input "text" at bounding box center [769, 194] width 238 height 31
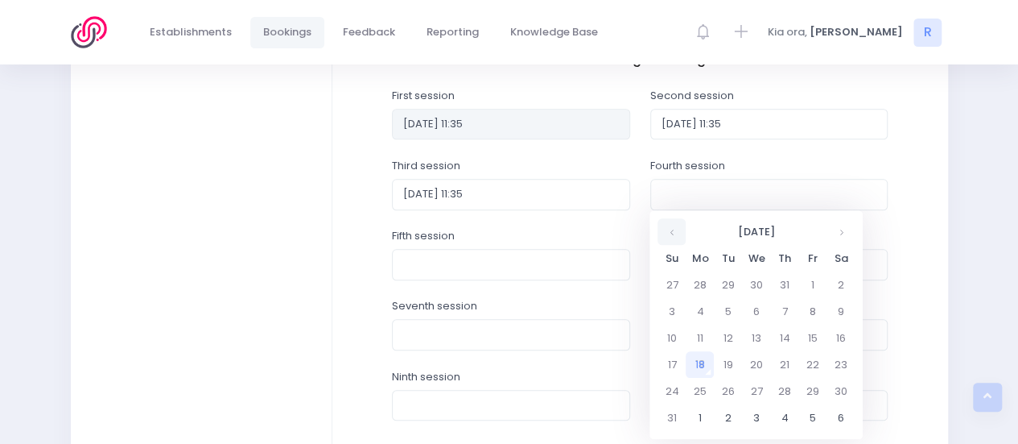
click at [661, 233] on th at bounding box center [672, 231] width 28 height 27
click at [851, 227] on th at bounding box center [841, 231] width 28 height 27
click at [811, 355] on td "24" at bounding box center [813, 364] width 28 height 27
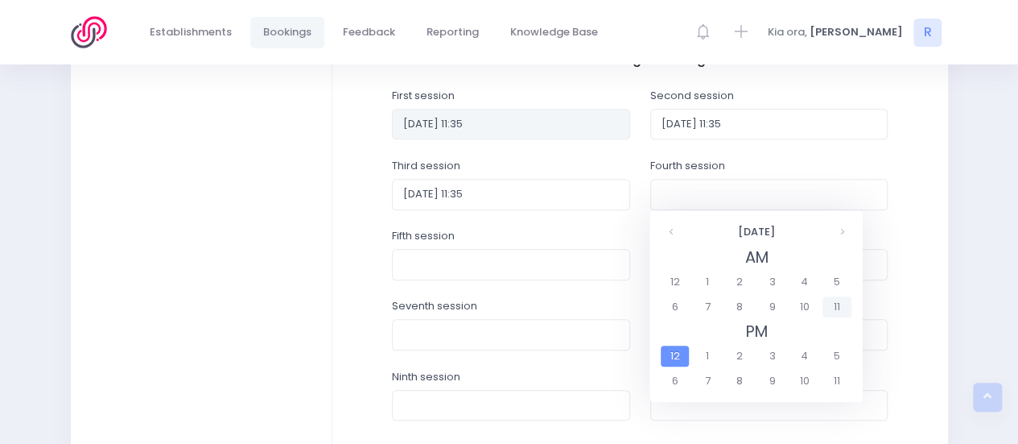
click at [842, 308] on span "11" at bounding box center [837, 306] width 28 height 21
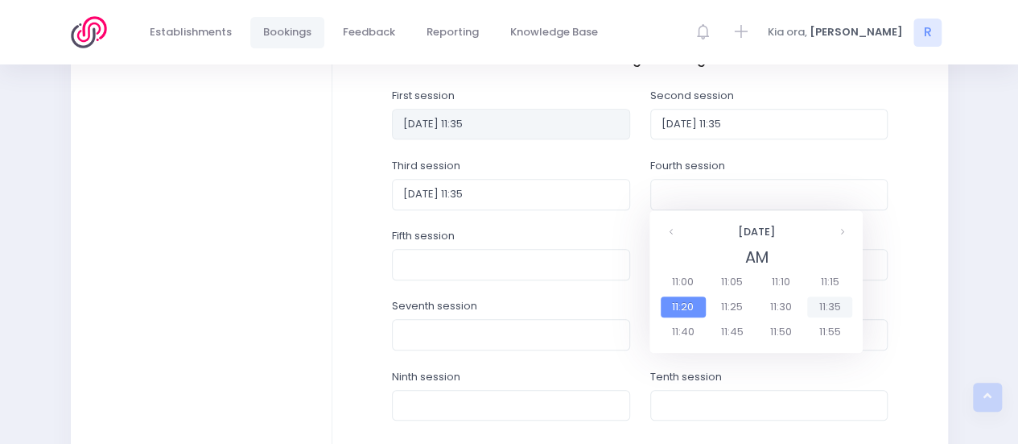
click at [822, 304] on span "11:35" at bounding box center [829, 306] width 45 height 21
type input "2025-10-24 11:35"
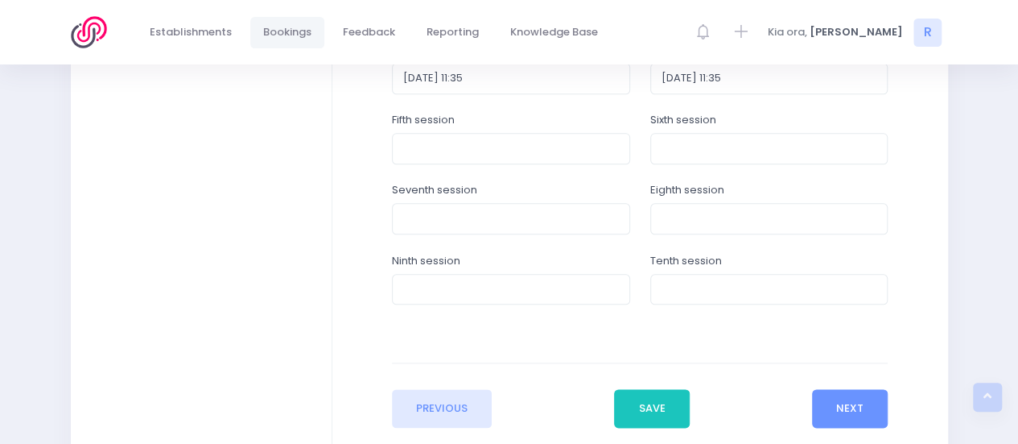
scroll to position [789, 0]
click at [489, 149] on input "text" at bounding box center [511, 146] width 238 height 31
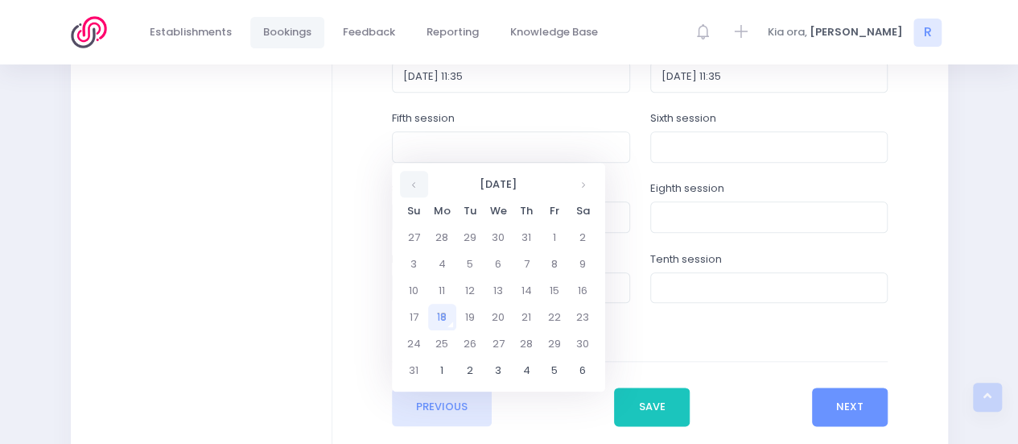
click at [409, 182] on th at bounding box center [414, 184] width 28 height 27
click at [589, 184] on th at bounding box center [583, 184] width 28 height 27
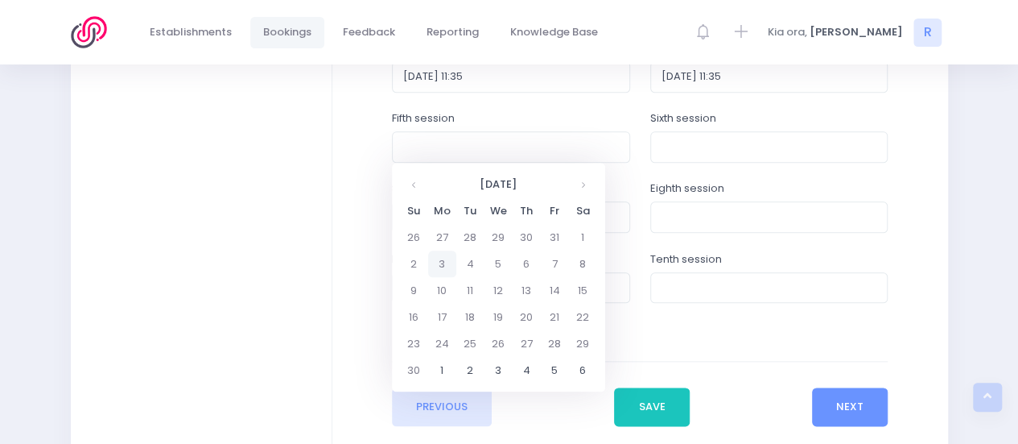
click at [446, 263] on td "3" at bounding box center [442, 263] width 28 height 27
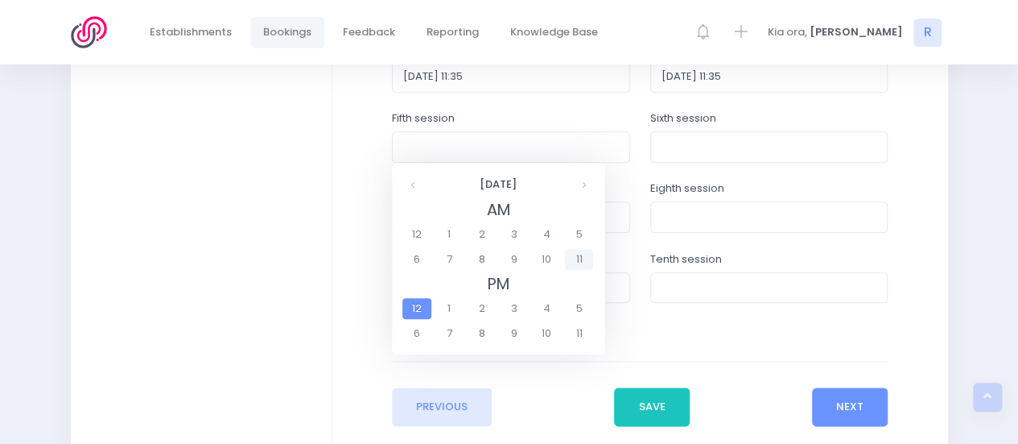
click at [577, 257] on span "11" at bounding box center [579, 259] width 28 height 21
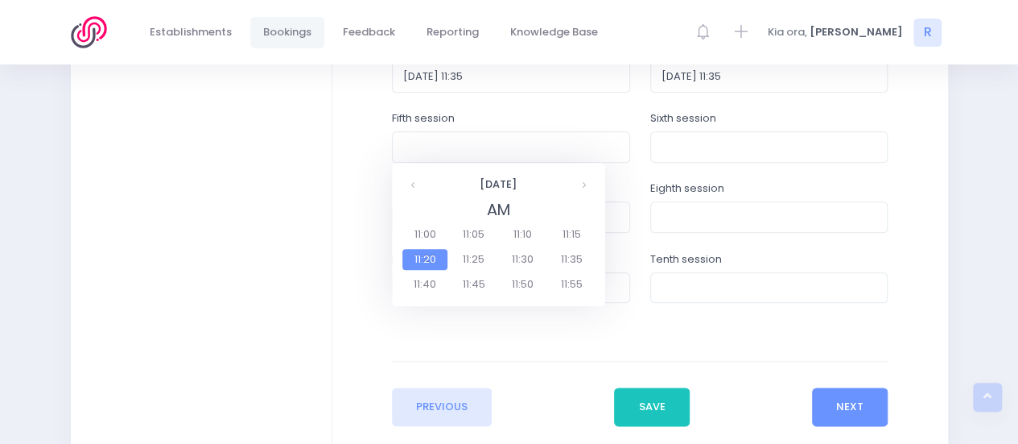
click at [572, 258] on span "11:35" at bounding box center [571, 259] width 45 height 21
type input "2025-11-03 11:35"
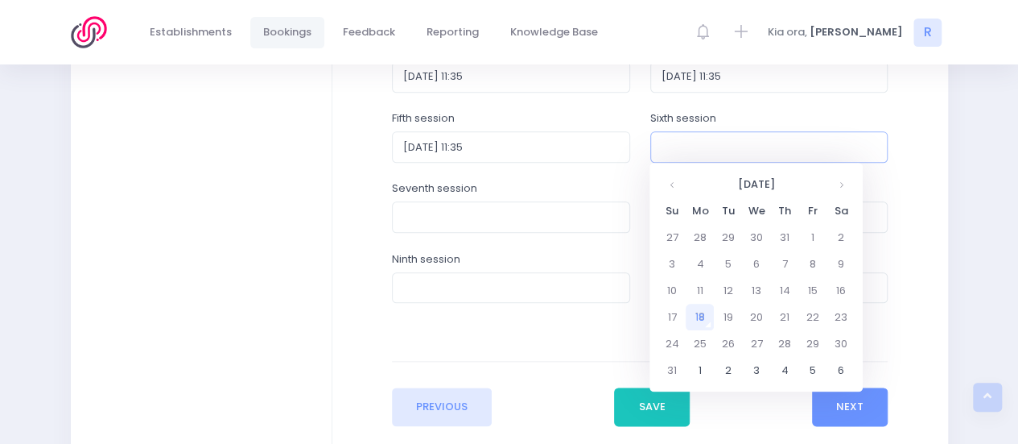
click at [726, 133] on input "text" at bounding box center [769, 146] width 238 height 31
click at [671, 192] on th at bounding box center [672, 184] width 28 height 27
click at [844, 184] on th at bounding box center [841, 184] width 28 height 27
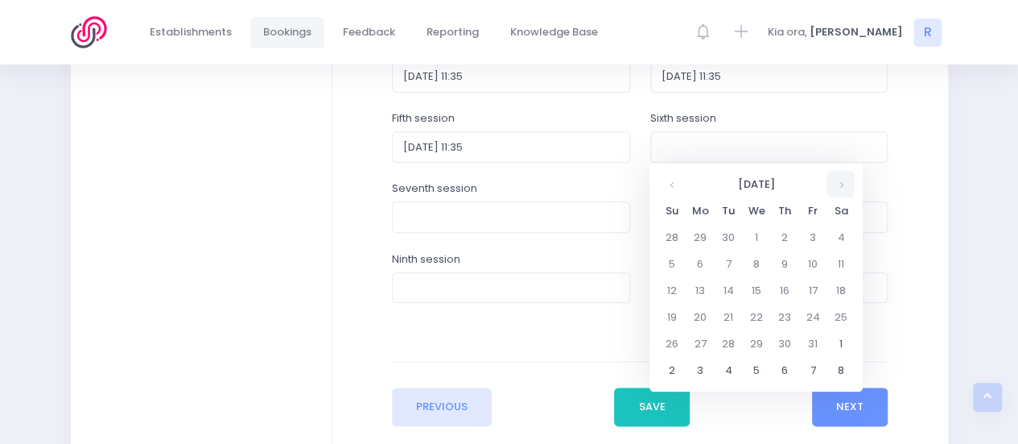
click at [844, 184] on th at bounding box center [841, 184] width 28 height 27
click at [700, 288] on td "10" at bounding box center [700, 290] width 28 height 27
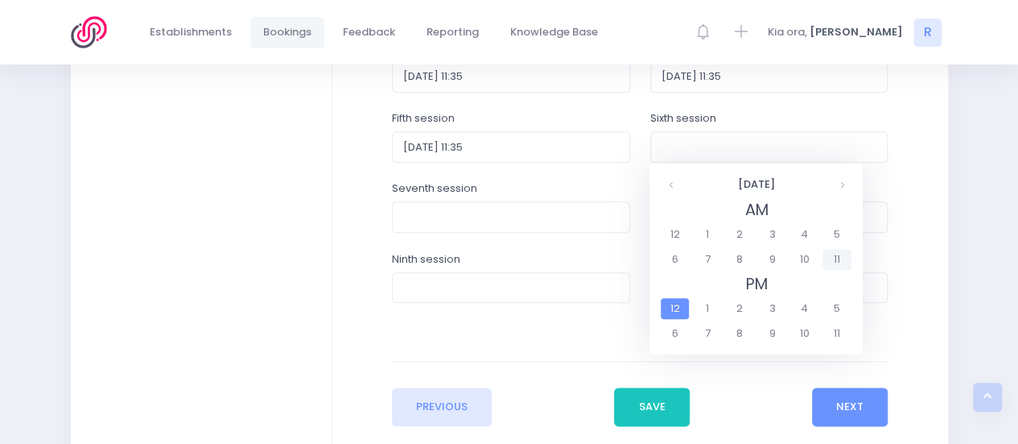
click at [836, 255] on span "11" at bounding box center [837, 259] width 28 height 21
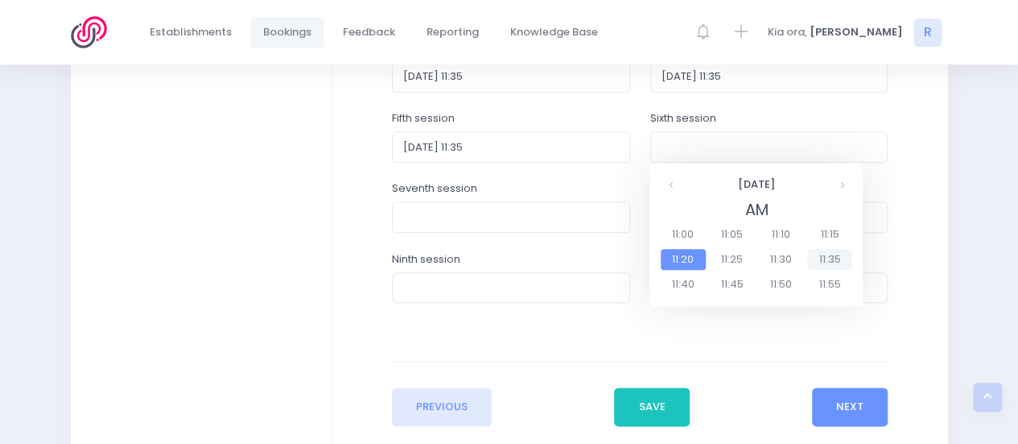
click at [821, 255] on span "11:35" at bounding box center [829, 259] width 45 height 21
type input "2025-11-10 11:35"
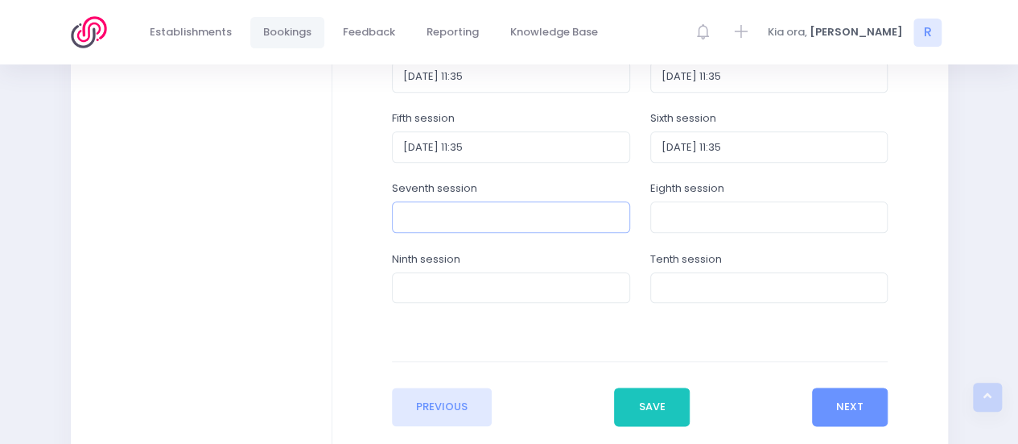
click at [494, 210] on input "text" at bounding box center [511, 216] width 238 height 31
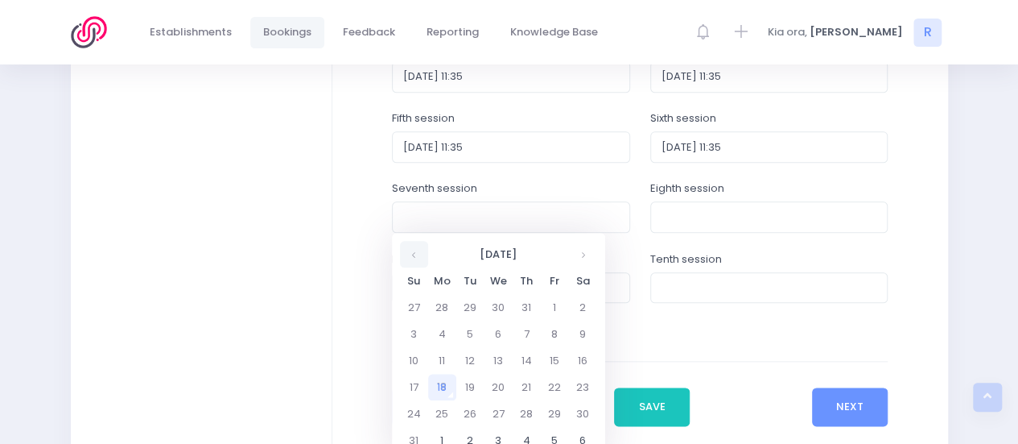
click at [417, 257] on th at bounding box center [414, 254] width 28 height 27
click at [574, 258] on th at bounding box center [583, 254] width 28 height 27
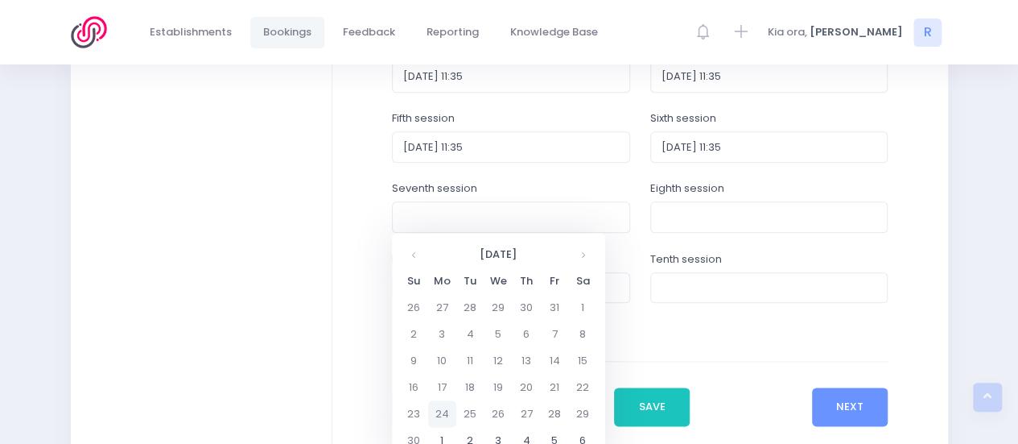
click at [448, 411] on td "24" at bounding box center [442, 413] width 28 height 27
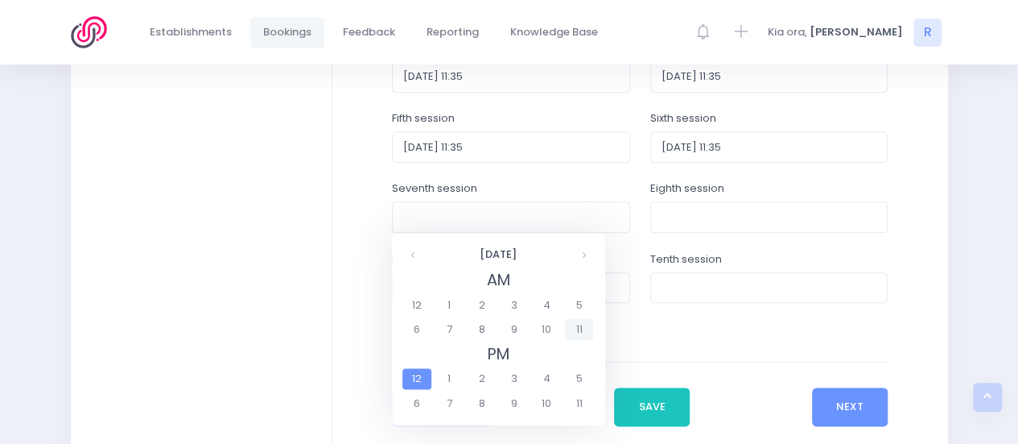
click at [592, 324] on span "11" at bounding box center [579, 329] width 28 height 21
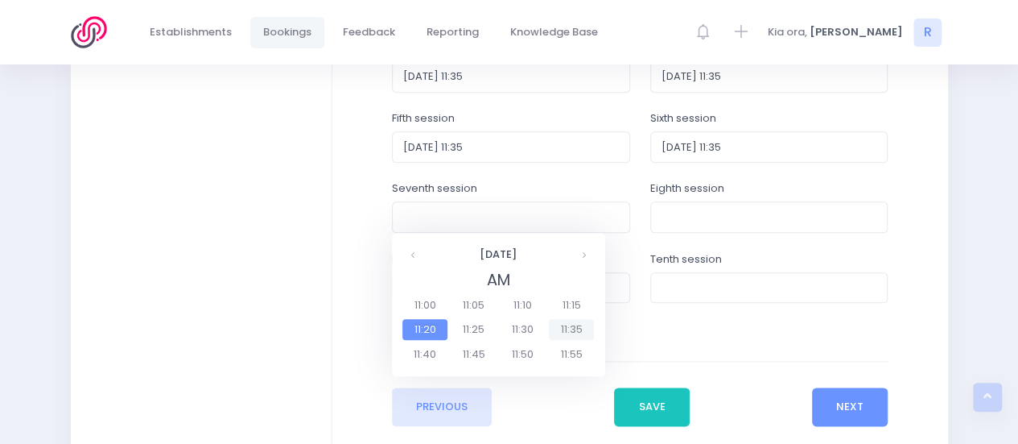
click at [580, 324] on span "11:35" at bounding box center [571, 329] width 45 height 21
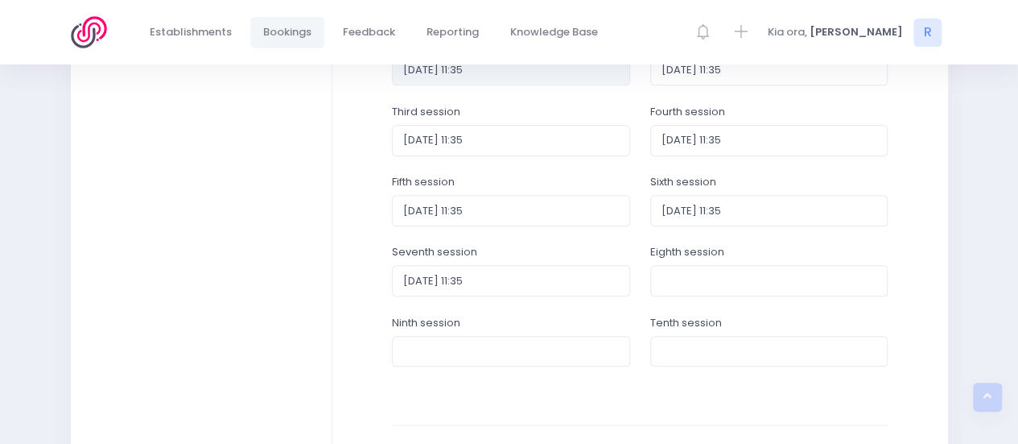
scroll to position [729, 0]
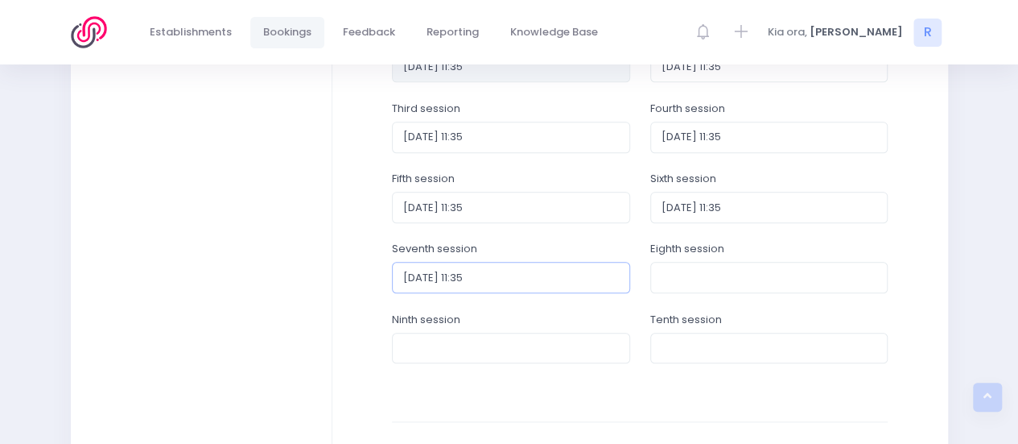
click at [456, 275] on input "2025-11-24 11:35" at bounding box center [511, 277] width 238 height 31
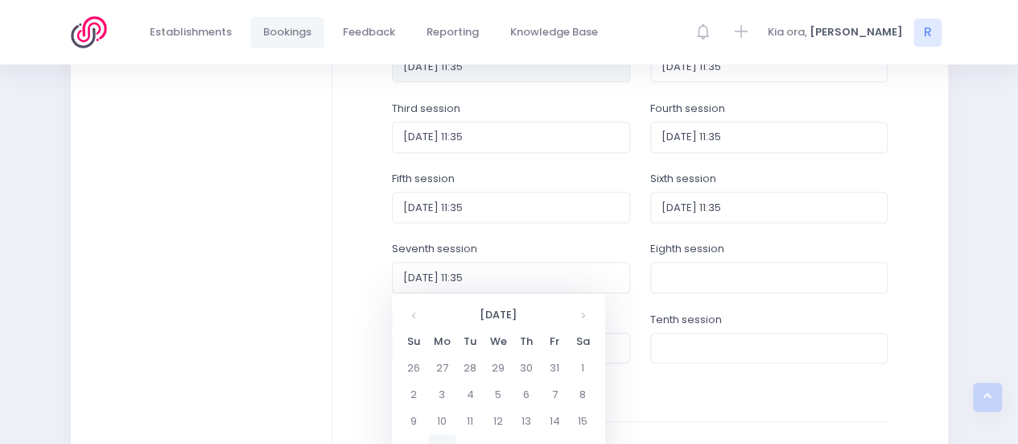
click at [442, 439] on td "17" at bounding box center [442, 447] width 28 height 27
click at [583, 393] on span "11" at bounding box center [579, 389] width 28 height 21
click at [564, 389] on span "11:35" at bounding box center [571, 389] width 45 height 21
type input "2025-11-17 11:35"
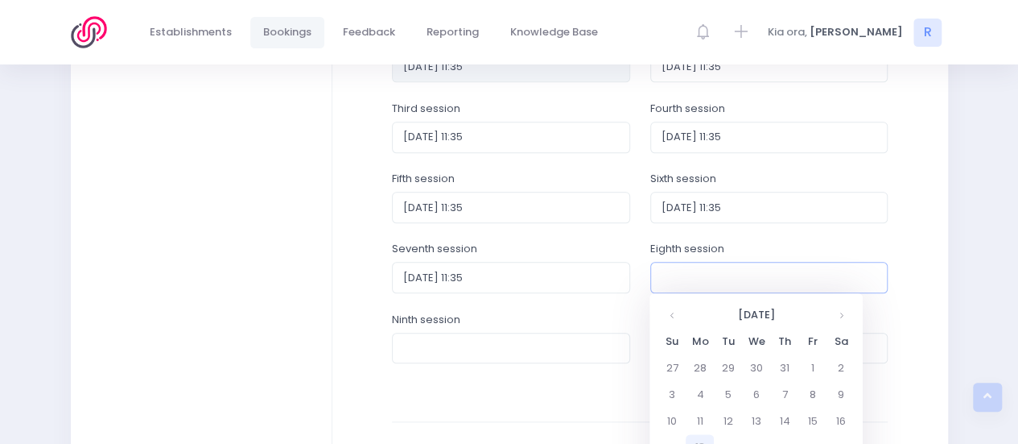
click at [700, 276] on input "text" at bounding box center [769, 277] width 238 height 31
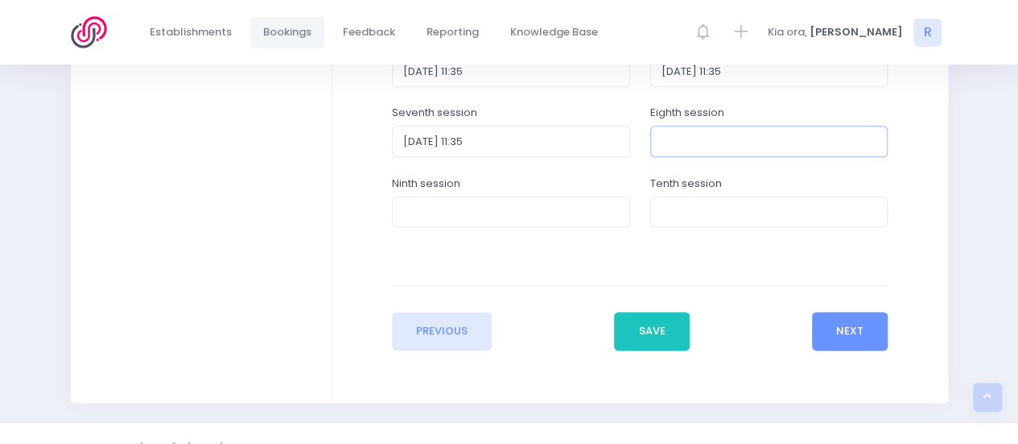
scroll to position [866, 0]
click at [436, 213] on input "text" at bounding box center [511, 210] width 238 height 31
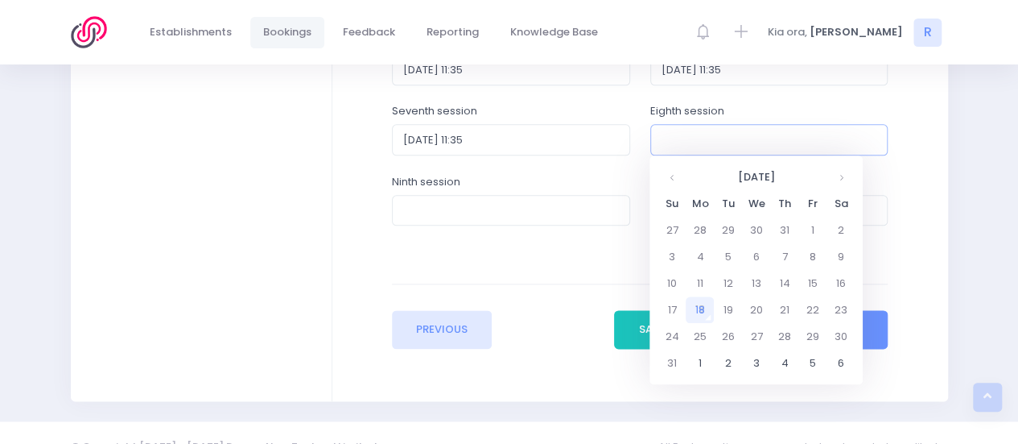
click at [696, 142] on input "text" at bounding box center [769, 139] width 238 height 31
click at [668, 181] on th at bounding box center [672, 176] width 28 height 27
click at [840, 182] on th at bounding box center [841, 176] width 28 height 27
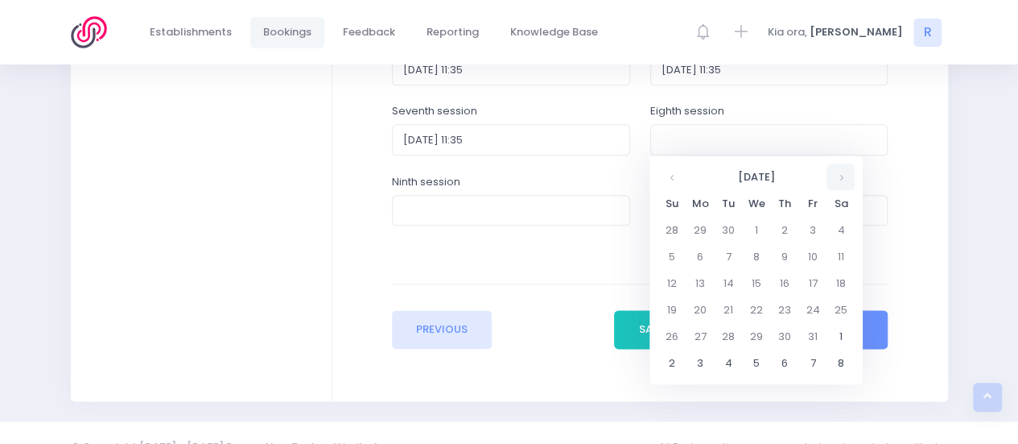
click at [840, 182] on th at bounding box center [841, 176] width 28 height 27
click at [675, 174] on th at bounding box center [672, 176] width 28 height 27
click at [704, 331] on td "24" at bounding box center [700, 336] width 28 height 27
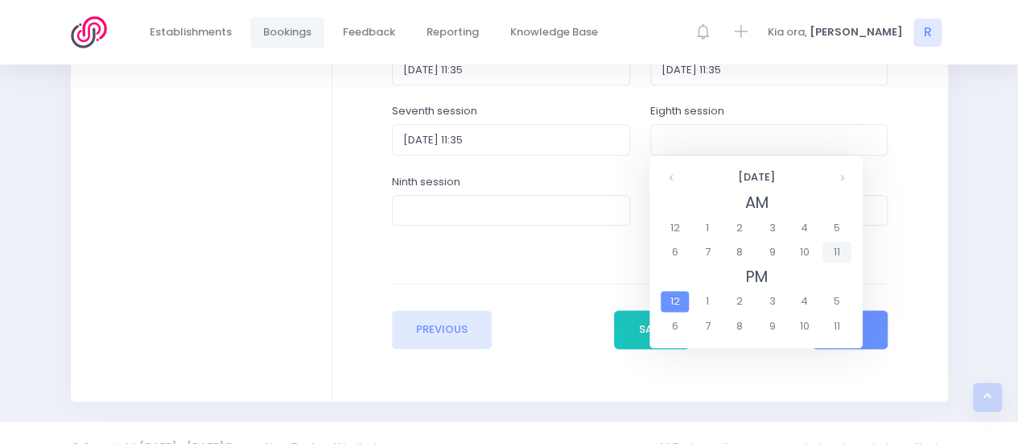
click at [838, 249] on span "11" at bounding box center [837, 252] width 28 height 21
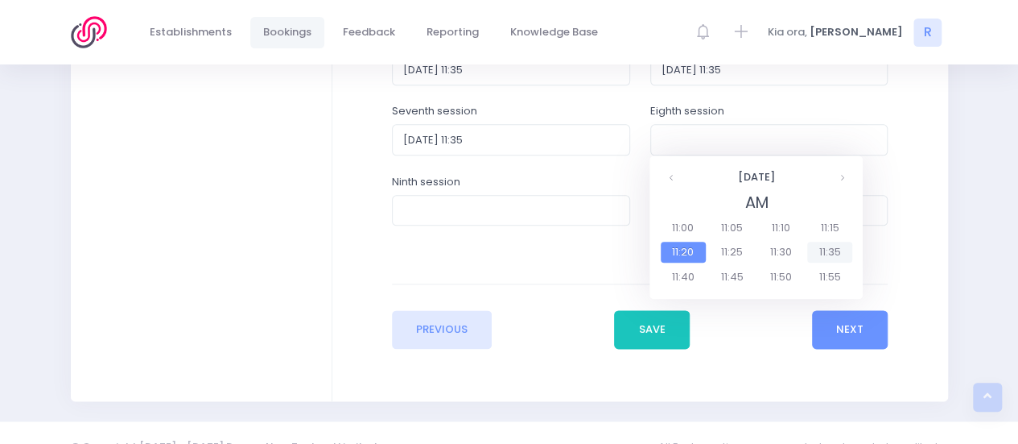
click at [837, 258] on span "11:35" at bounding box center [829, 252] width 45 height 21
type input "2025-11-24 11:35"
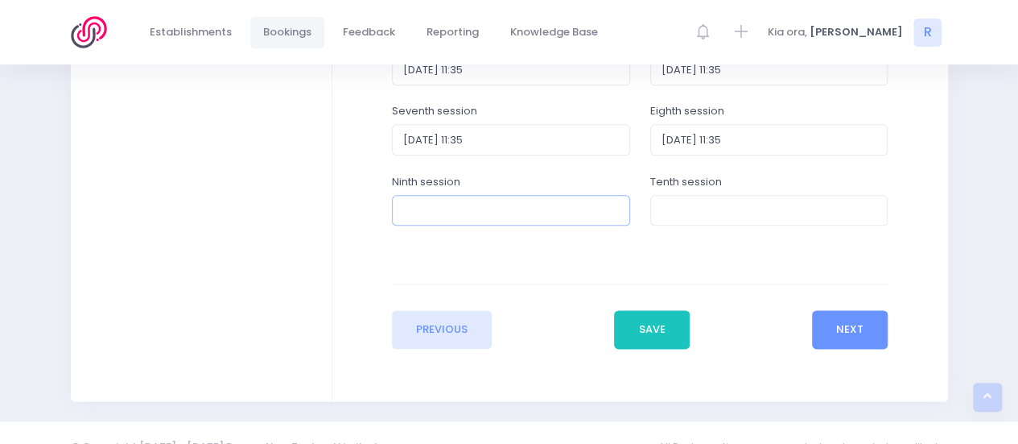
click at [494, 211] on input "text" at bounding box center [511, 210] width 238 height 31
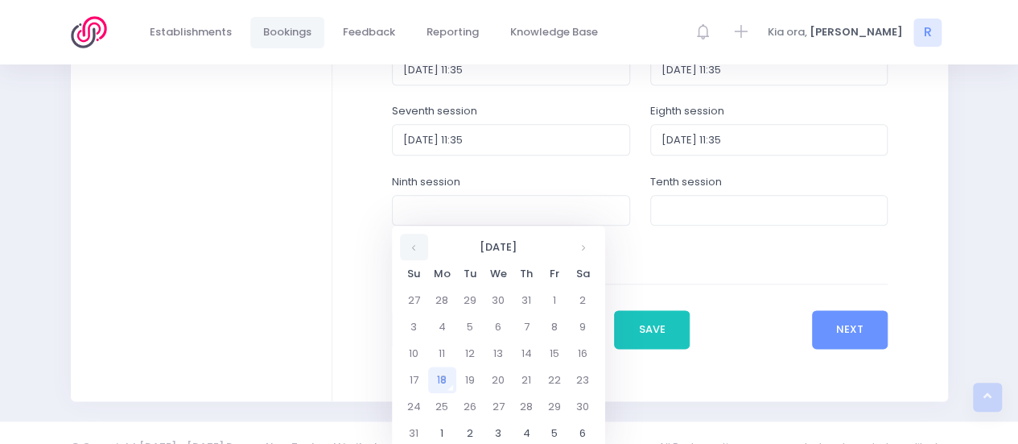
click at [413, 245] on th at bounding box center [414, 246] width 28 height 27
click at [580, 246] on th at bounding box center [583, 246] width 28 height 27
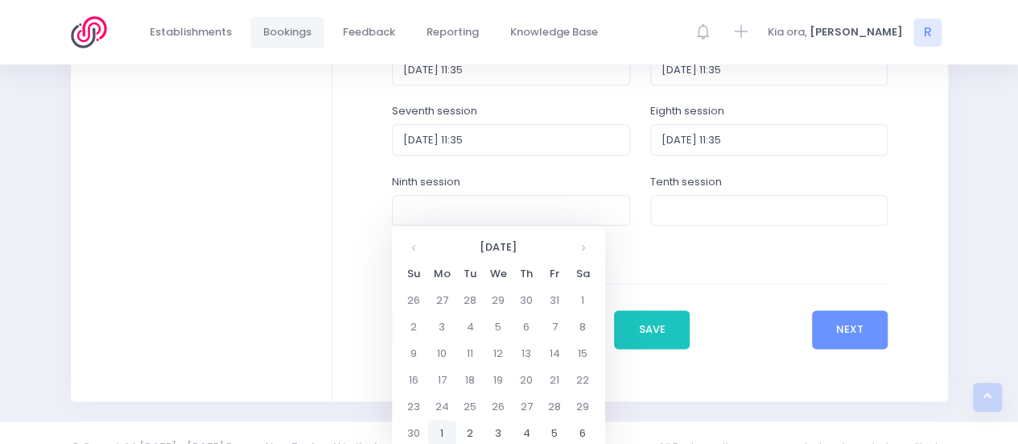
click at [441, 427] on td "1" at bounding box center [442, 432] width 28 height 27
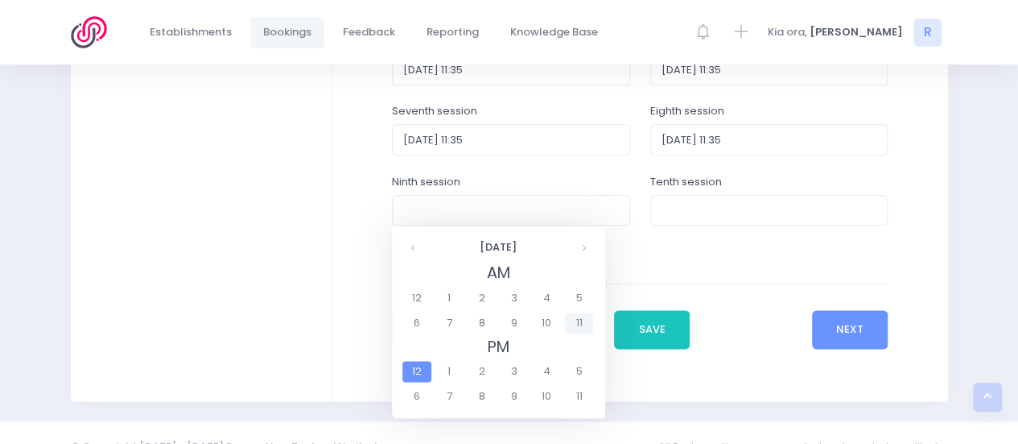
click at [588, 327] on span "11" at bounding box center [579, 322] width 28 height 21
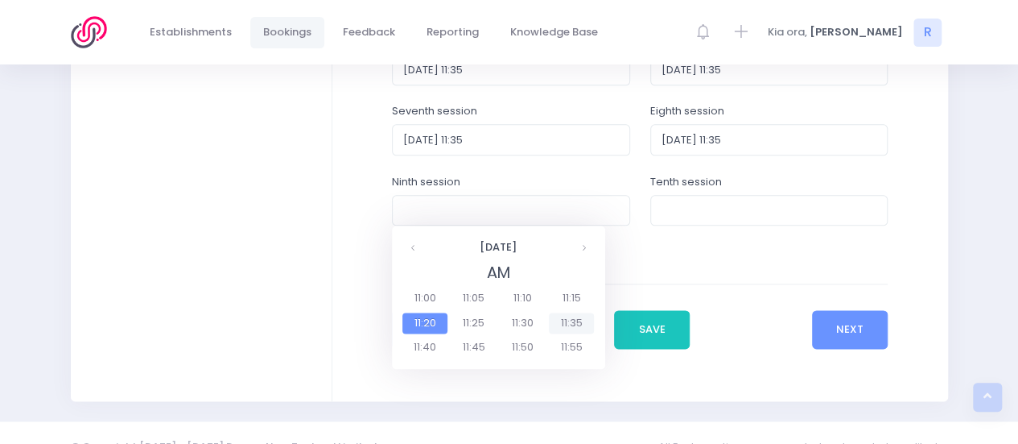
click at [565, 327] on span "11:35" at bounding box center [571, 322] width 45 height 21
type input "2025-12-01 11:35"
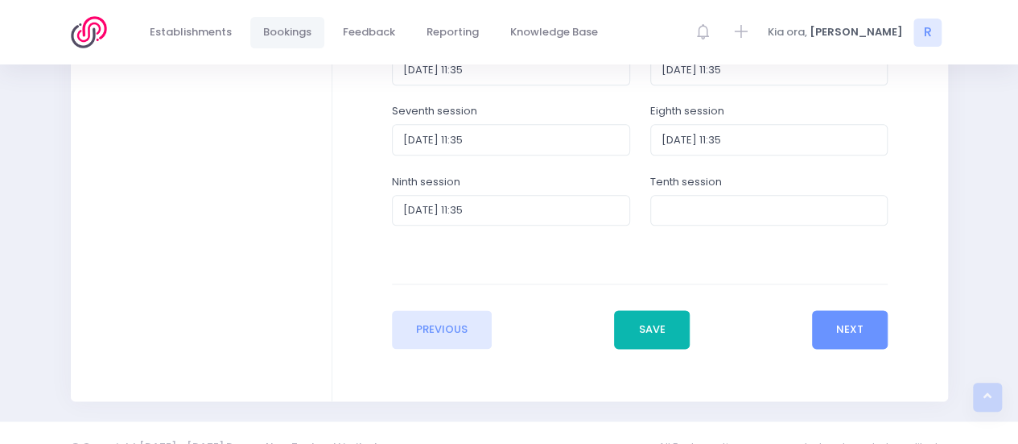
click at [645, 327] on button "Save" at bounding box center [652, 329] width 76 height 39
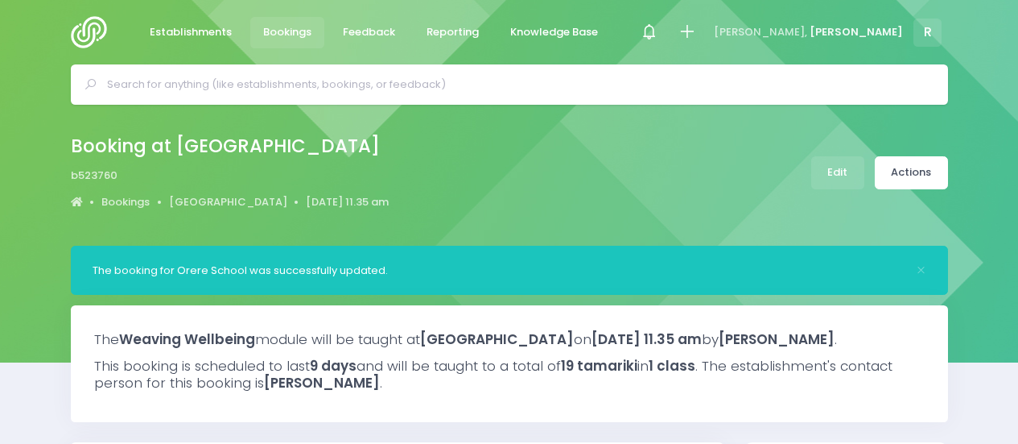
select select "5"
